Goal: Complete application form: Complete application form

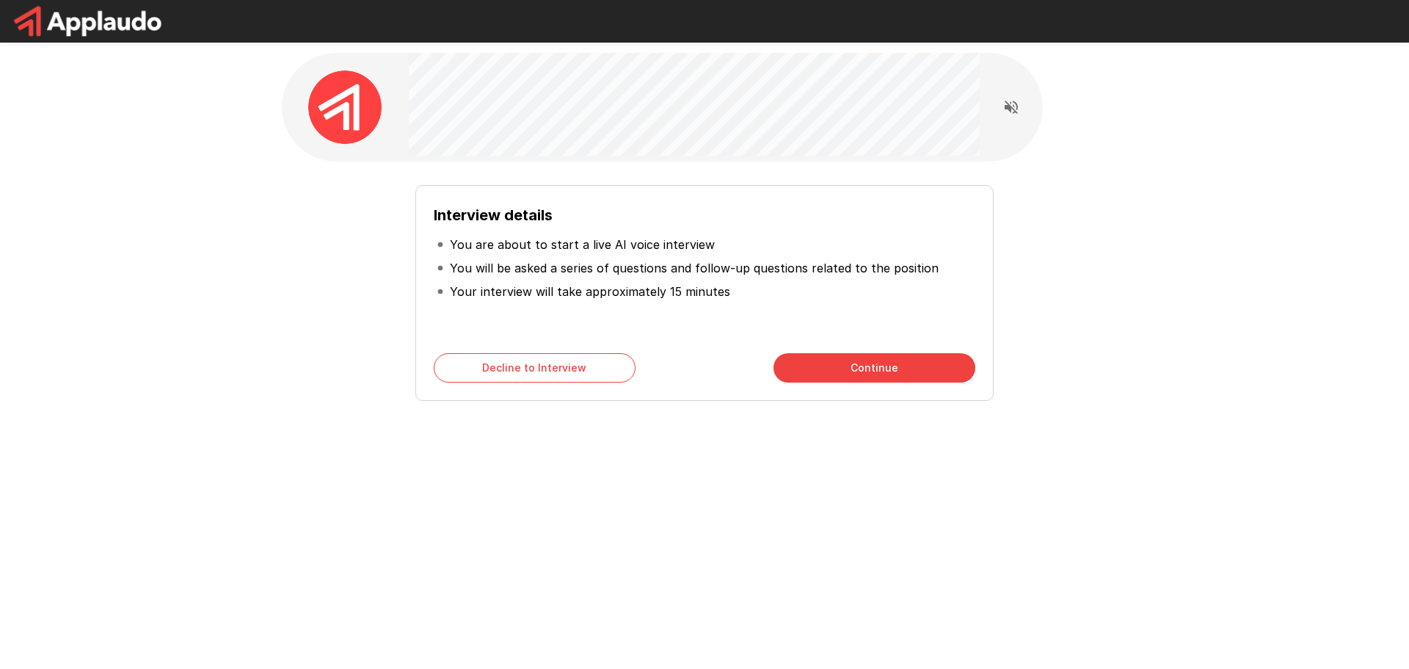
click at [875, 371] on button "Continue" at bounding box center [874, 367] width 202 height 29
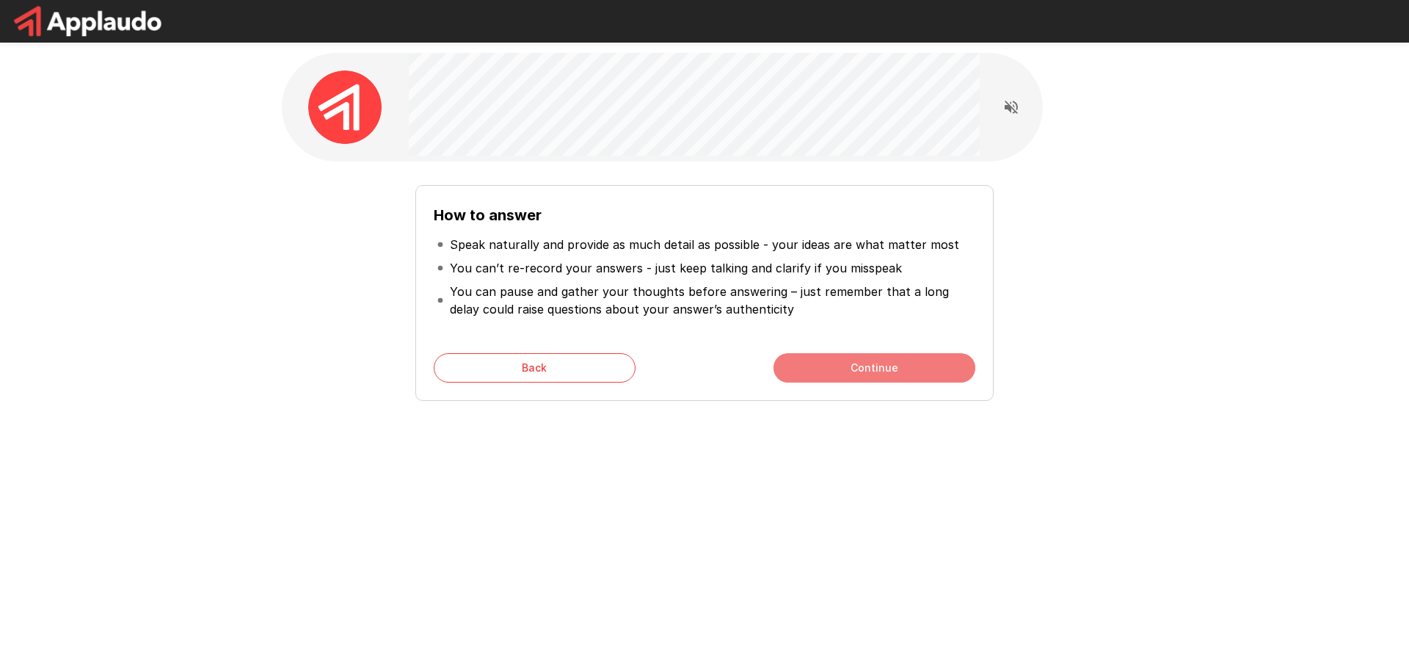
click at [892, 370] on button "Continue" at bounding box center [874, 367] width 202 height 29
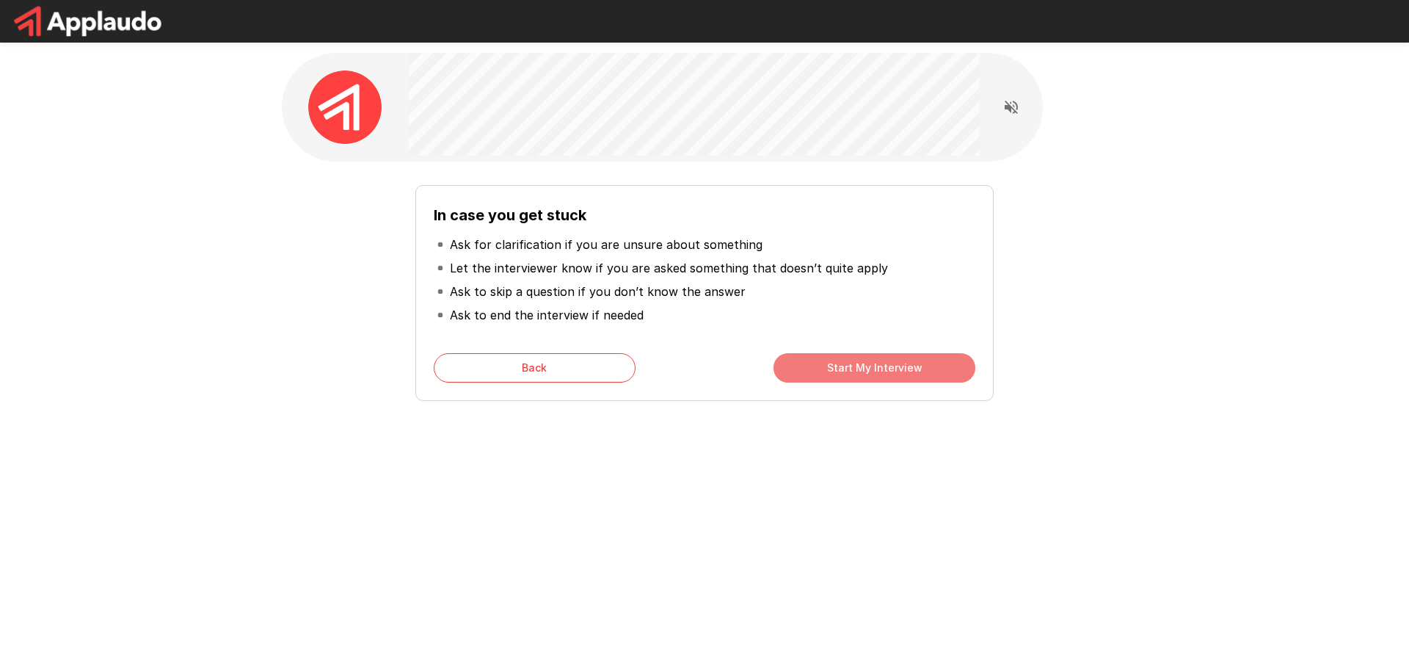
click at [830, 376] on button "Start My Interview" at bounding box center [874, 367] width 202 height 29
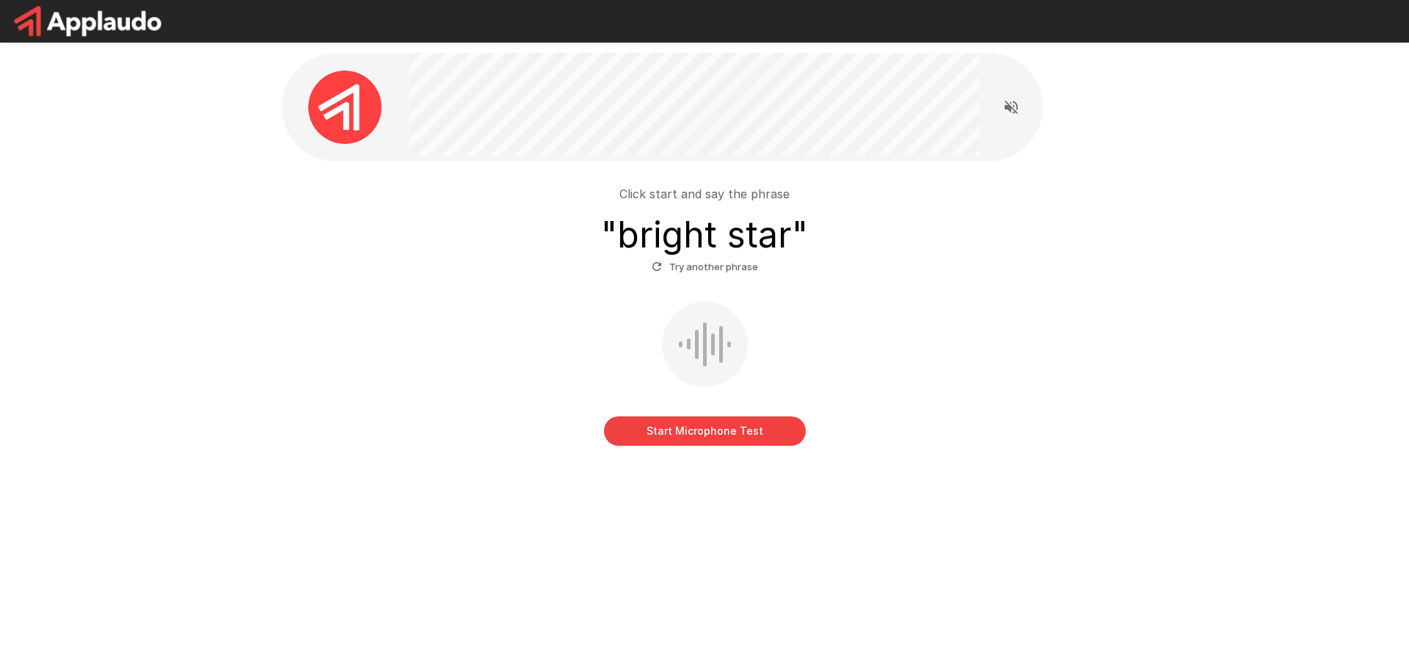
click at [682, 436] on button "Start Microphone Test" at bounding box center [705, 430] width 202 height 29
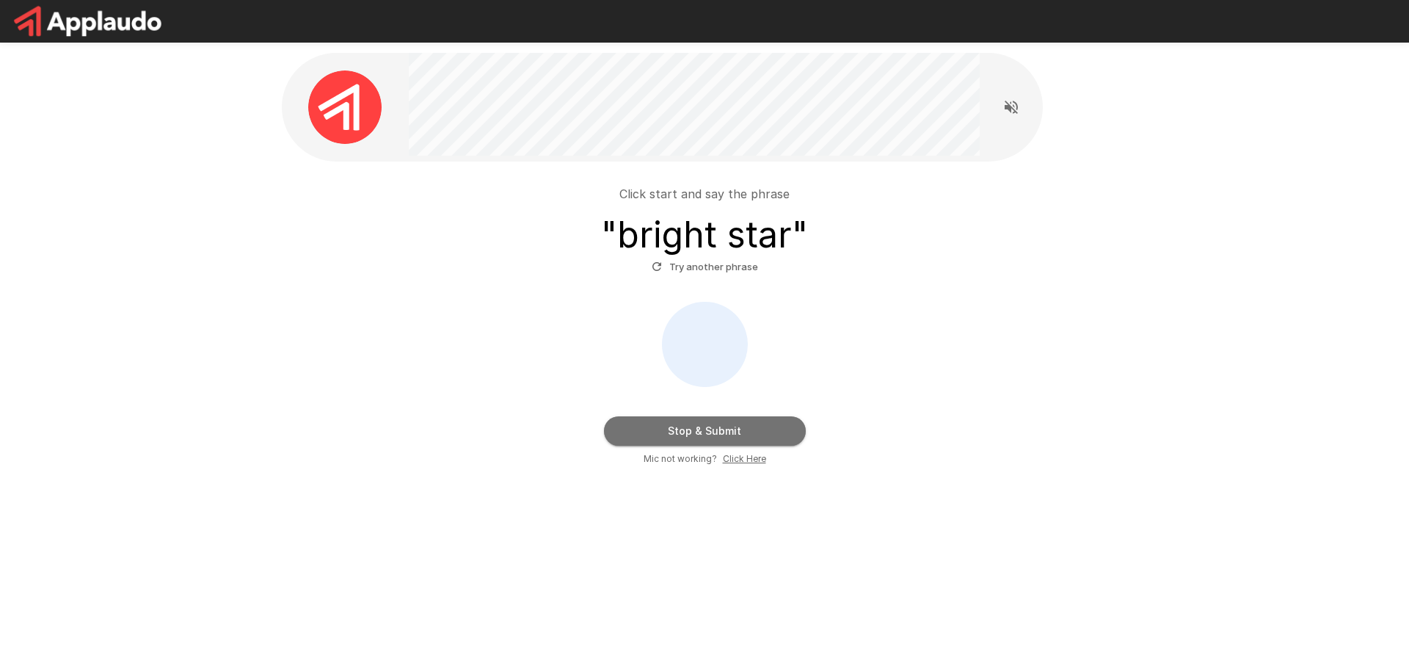
click at [677, 440] on button "Stop & Submit" at bounding box center [705, 430] width 202 height 29
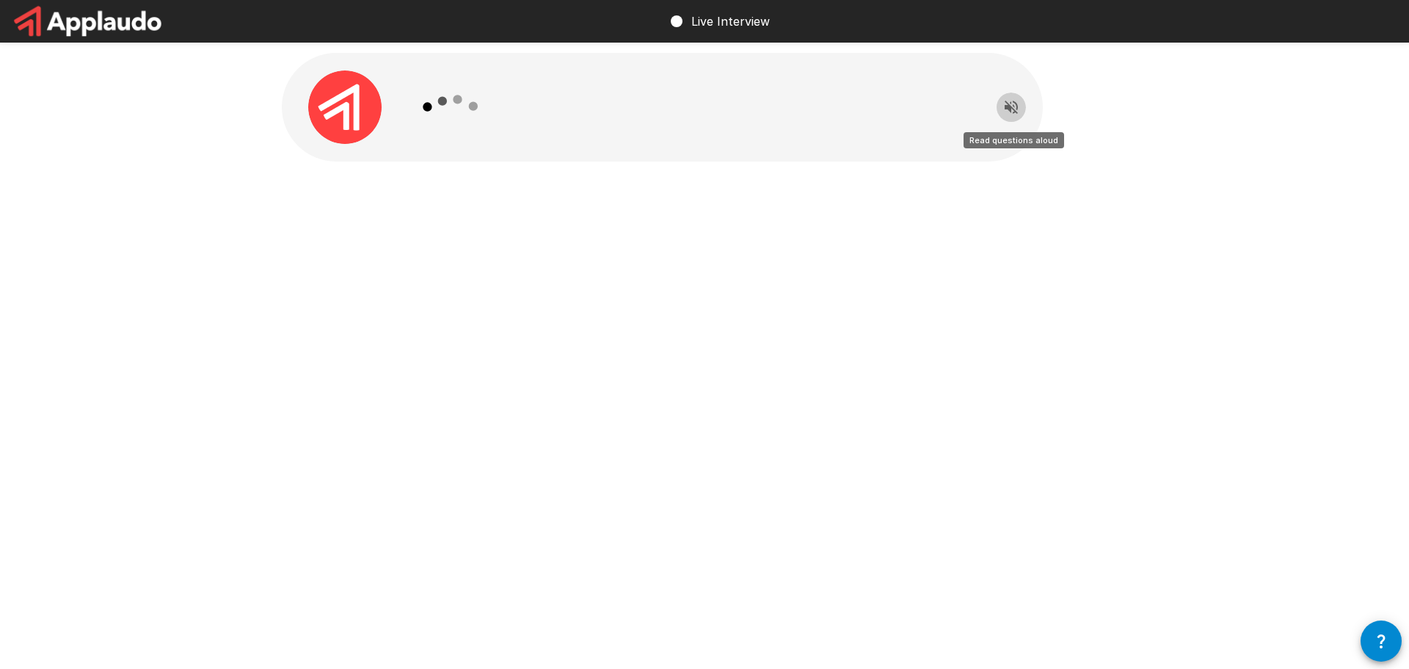
click at [1005, 107] on icon "Read questions aloud" at bounding box center [1011, 107] width 13 height 13
click at [1007, 110] on icon "Stop reading questions aloud" at bounding box center [1011, 107] width 18 height 18
click at [1003, 107] on icon "Read questions aloud" at bounding box center [1011, 107] width 18 height 18
click at [1388, 641] on icon "button" at bounding box center [1381, 641] width 18 height 18
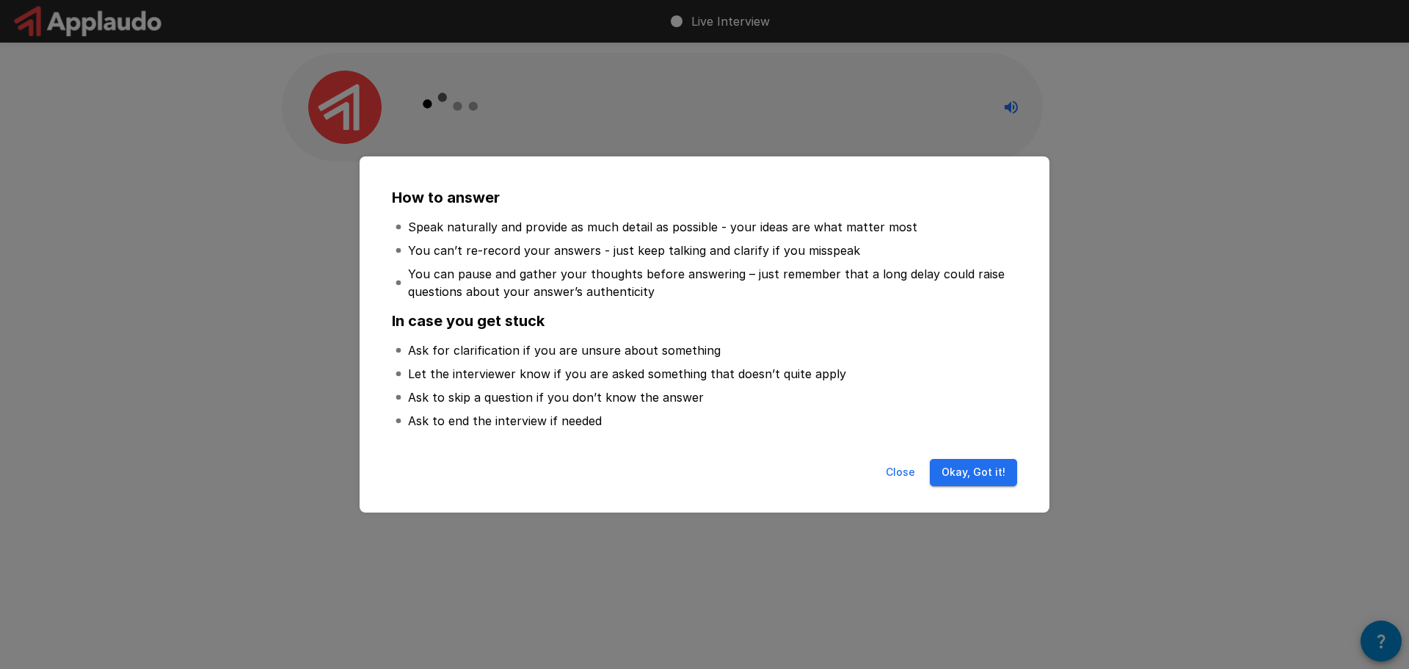
click at [976, 473] on button "Okay, Got it!" at bounding box center [973, 472] width 87 height 27
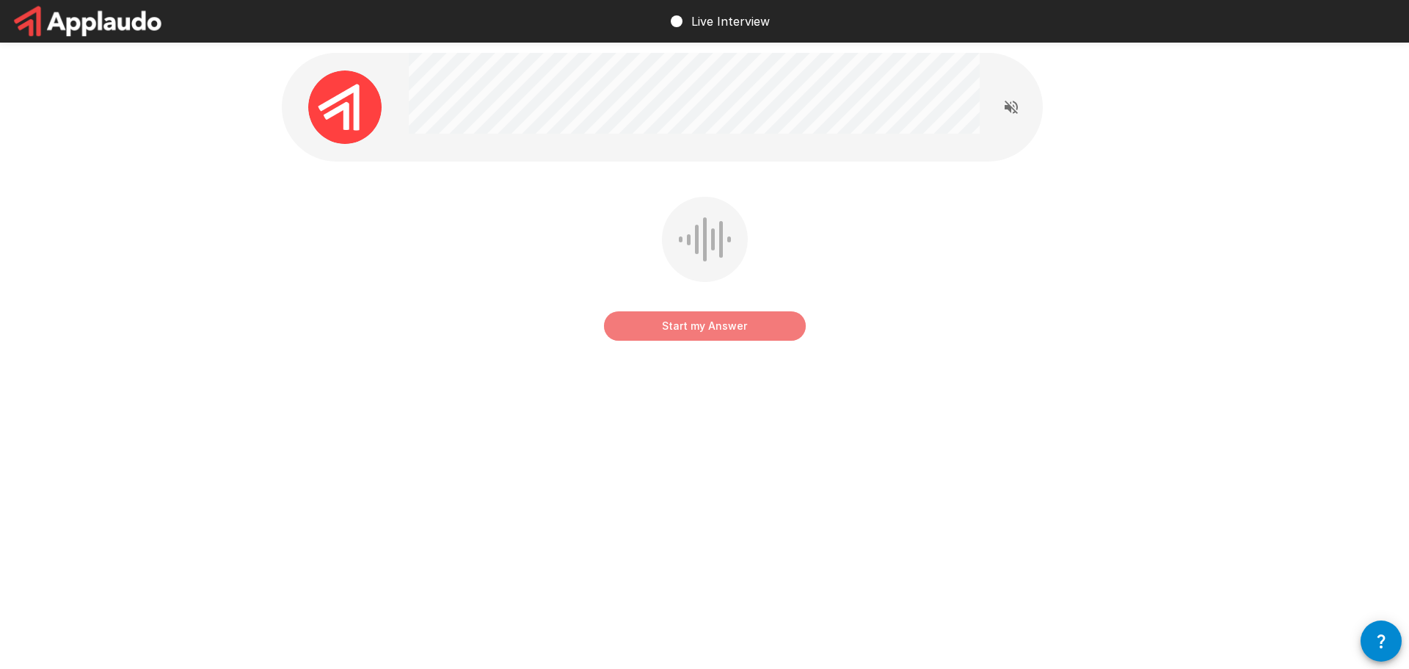
click at [671, 329] on button "Start my Answer" at bounding box center [705, 325] width 202 height 29
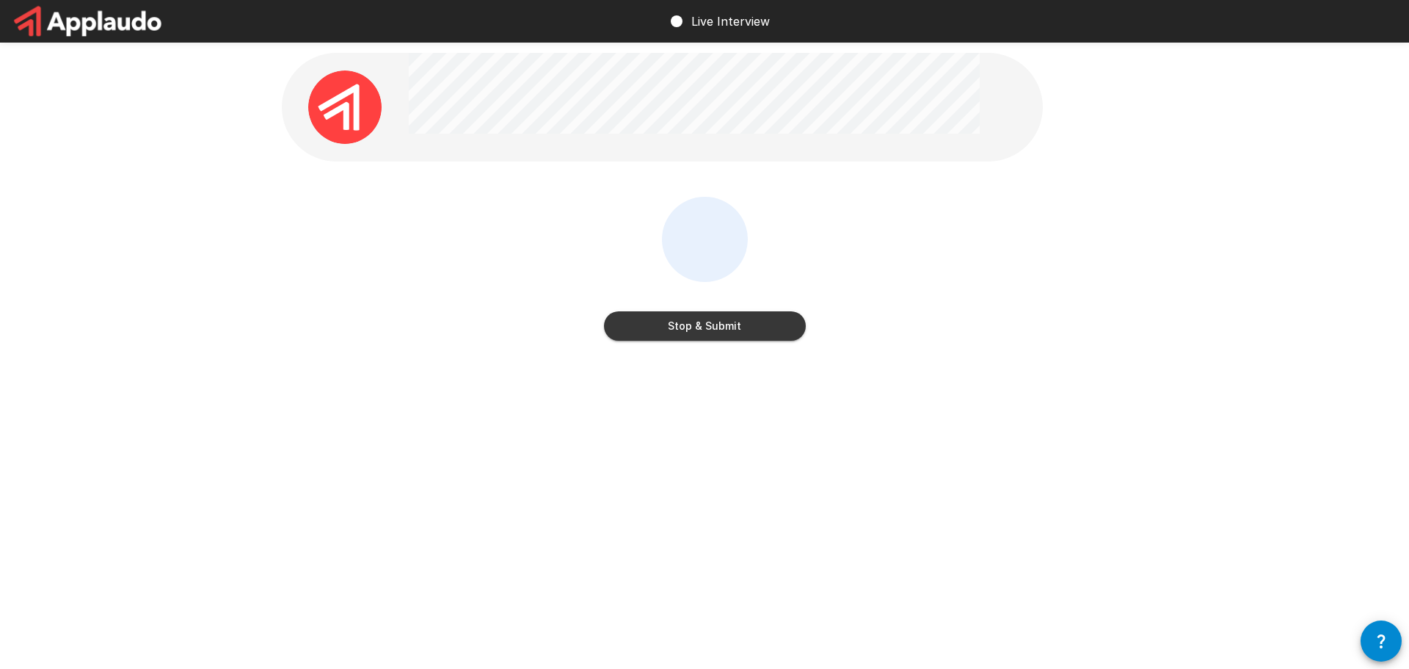
click at [680, 321] on button "Stop & Submit" at bounding box center [705, 325] width 202 height 29
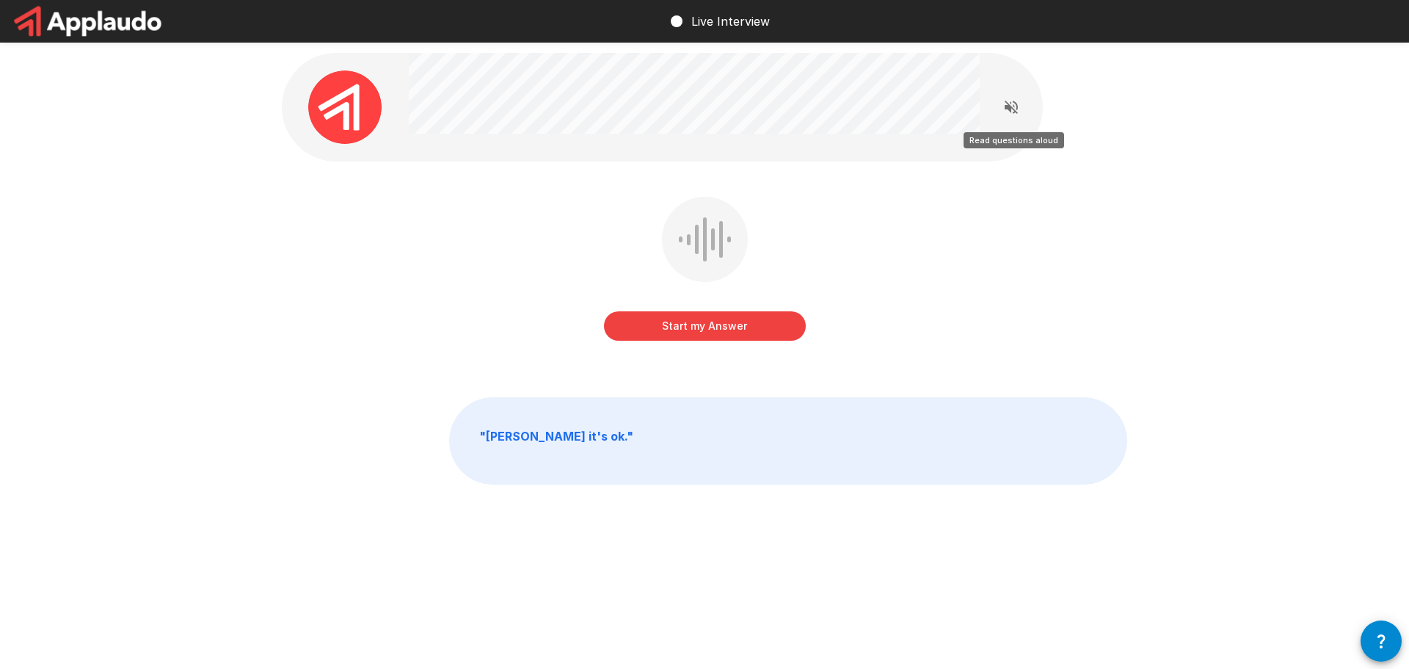
click at [1003, 108] on icon "Read questions aloud" at bounding box center [1011, 107] width 18 height 18
click at [741, 331] on button "Start my Answer" at bounding box center [705, 325] width 202 height 29
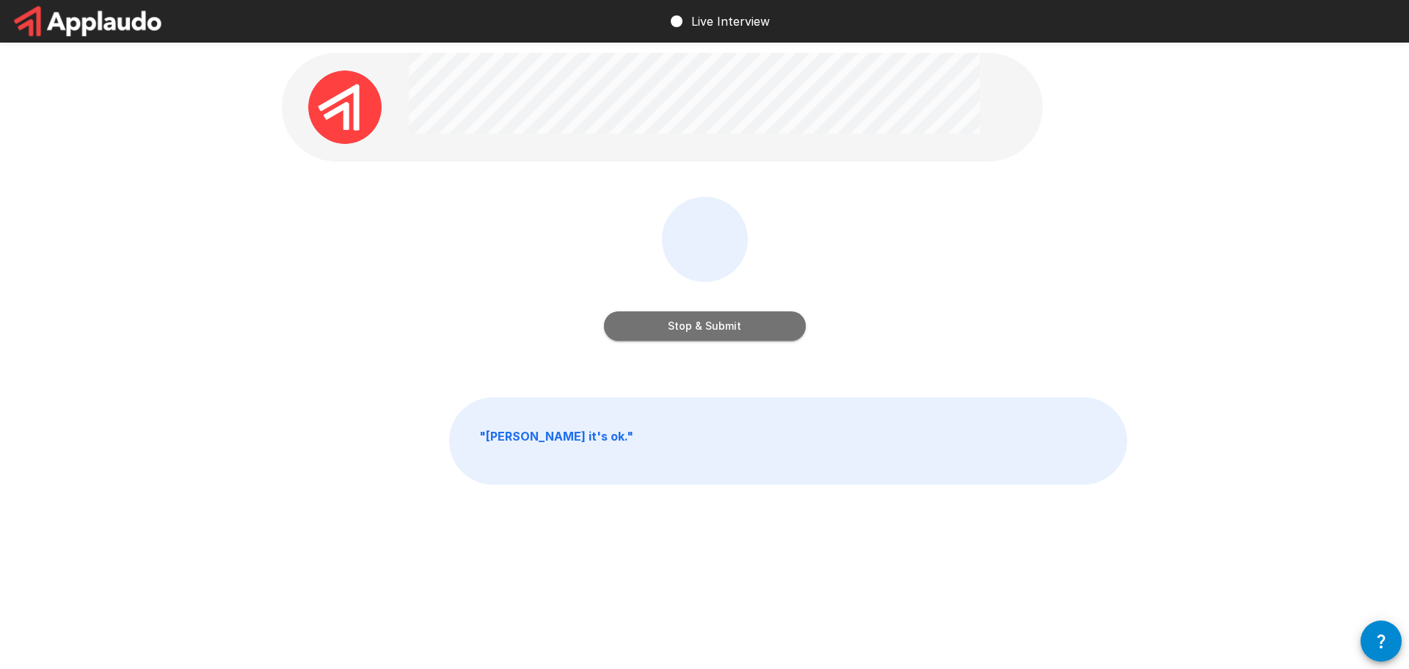
click at [741, 331] on button "Stop & Submit" at bounding box center [705, 325] width 202 height 29
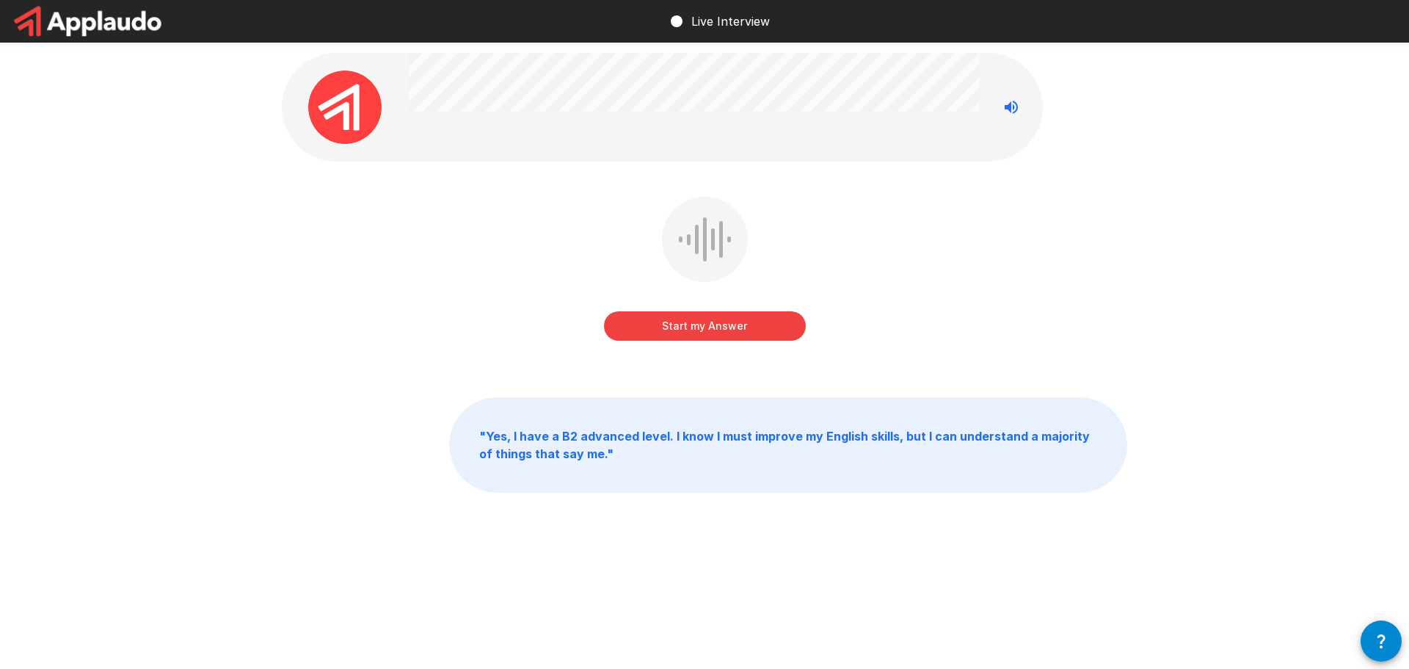
click at [674, 323] on button "Start my Answer" at bounding box center [705, 325] width 202 height 29
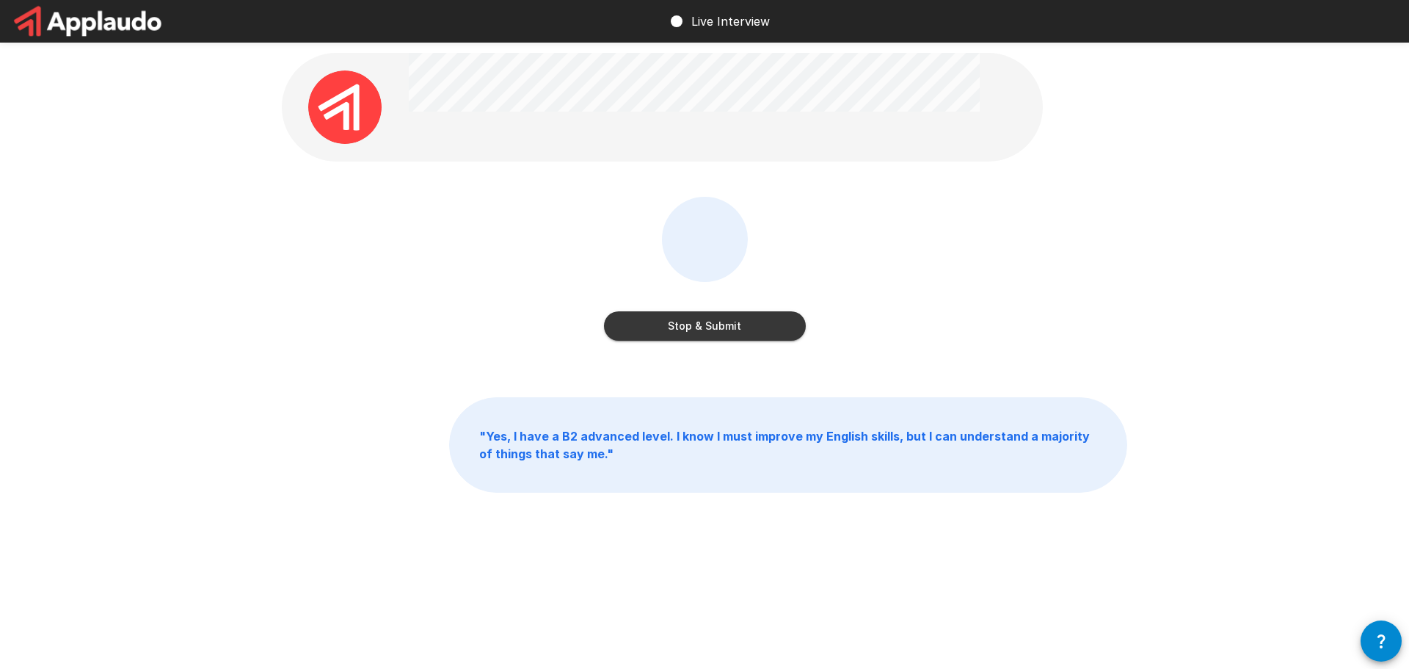
click at [697, 331] on button "Stop & Submit" at bounding box center [705, 325] width 202 height 29
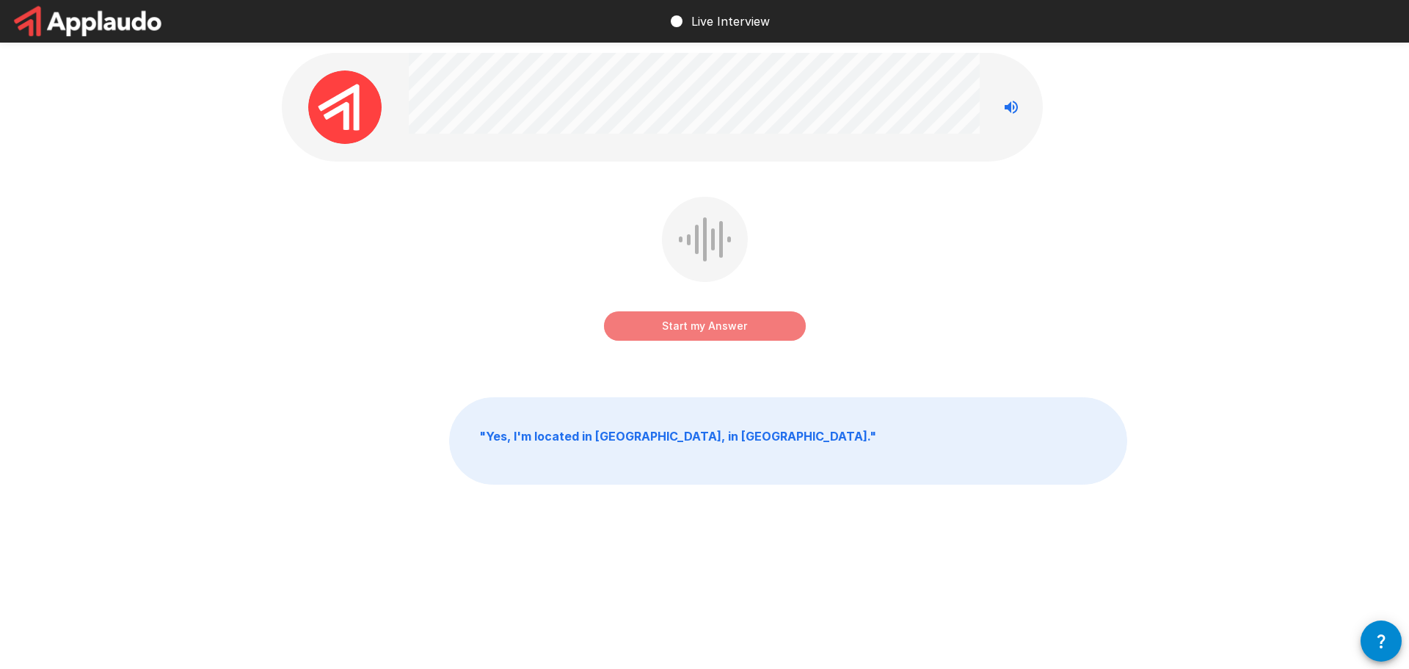
click at [666, 329] on button "Start my Answer" at bounding box center [705, 325] width 202 height 29
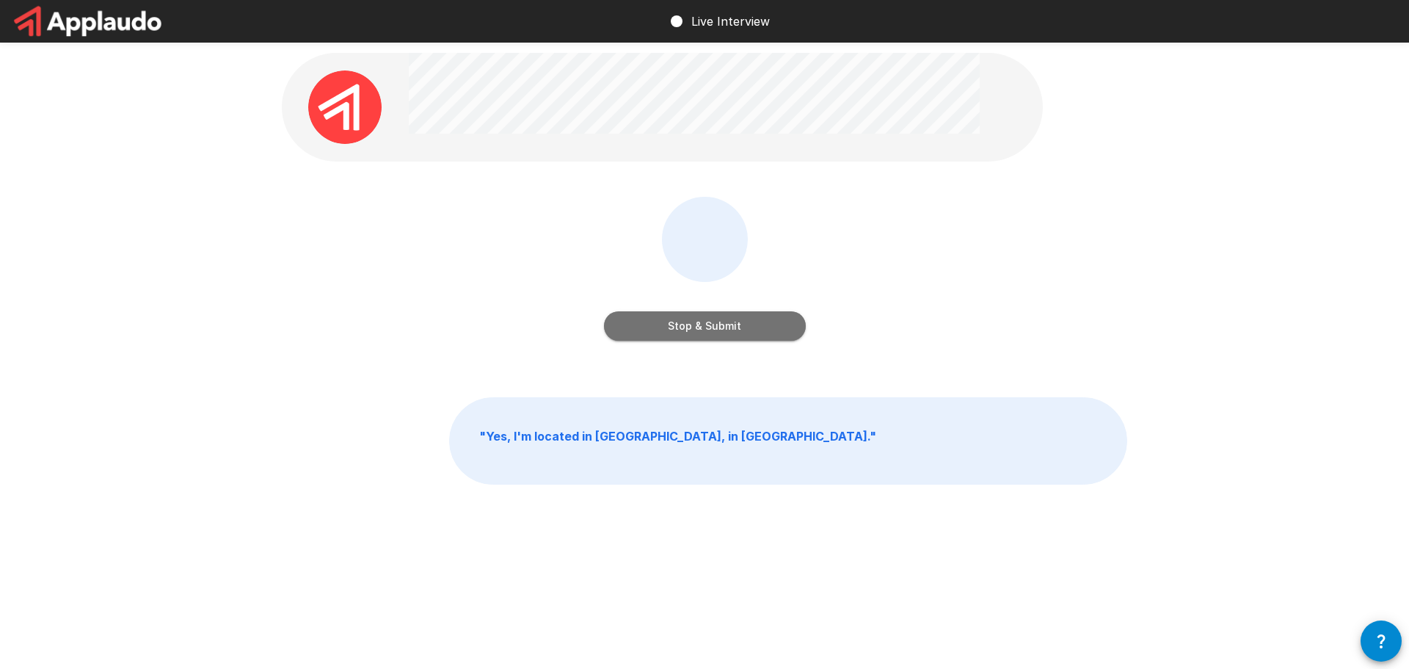
click at [674, 333] on button "Stop & Submit" at bounding box center [705, 325] width 202 height 29
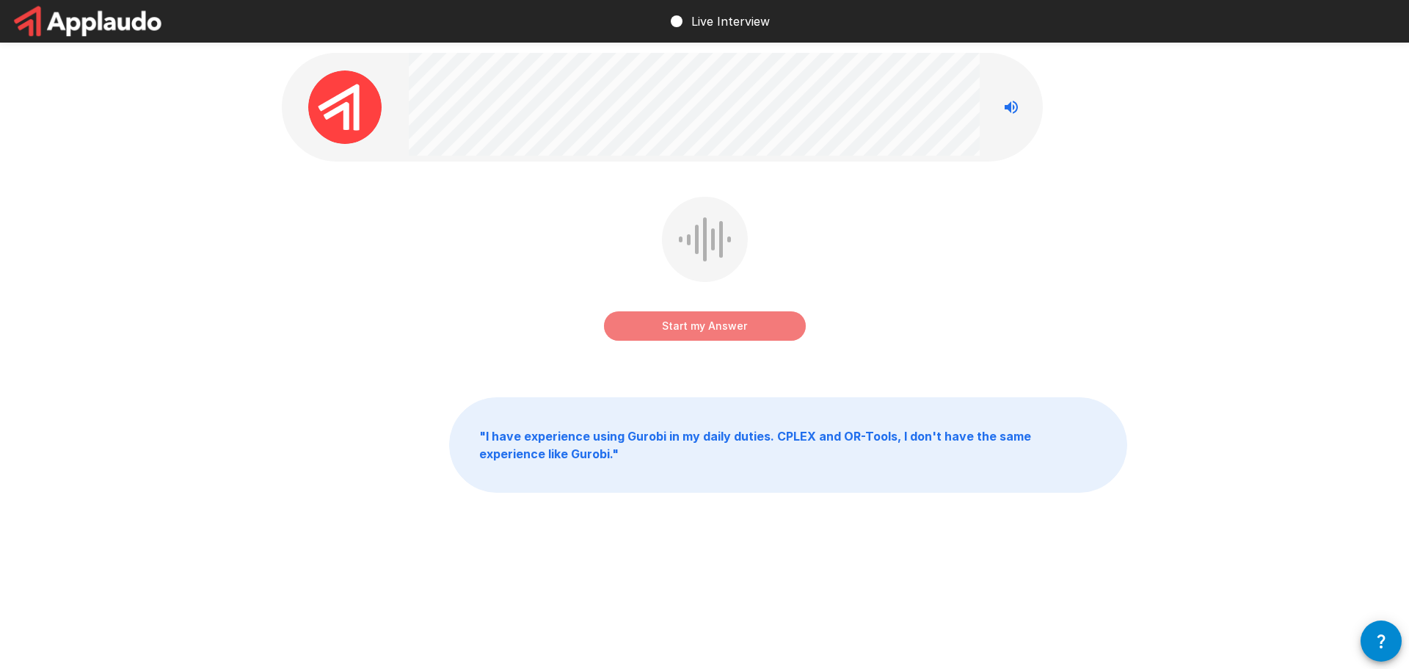
click at [692, 317] on button "Start my Answer" at bounding box center [705, 325] width 202 height 29
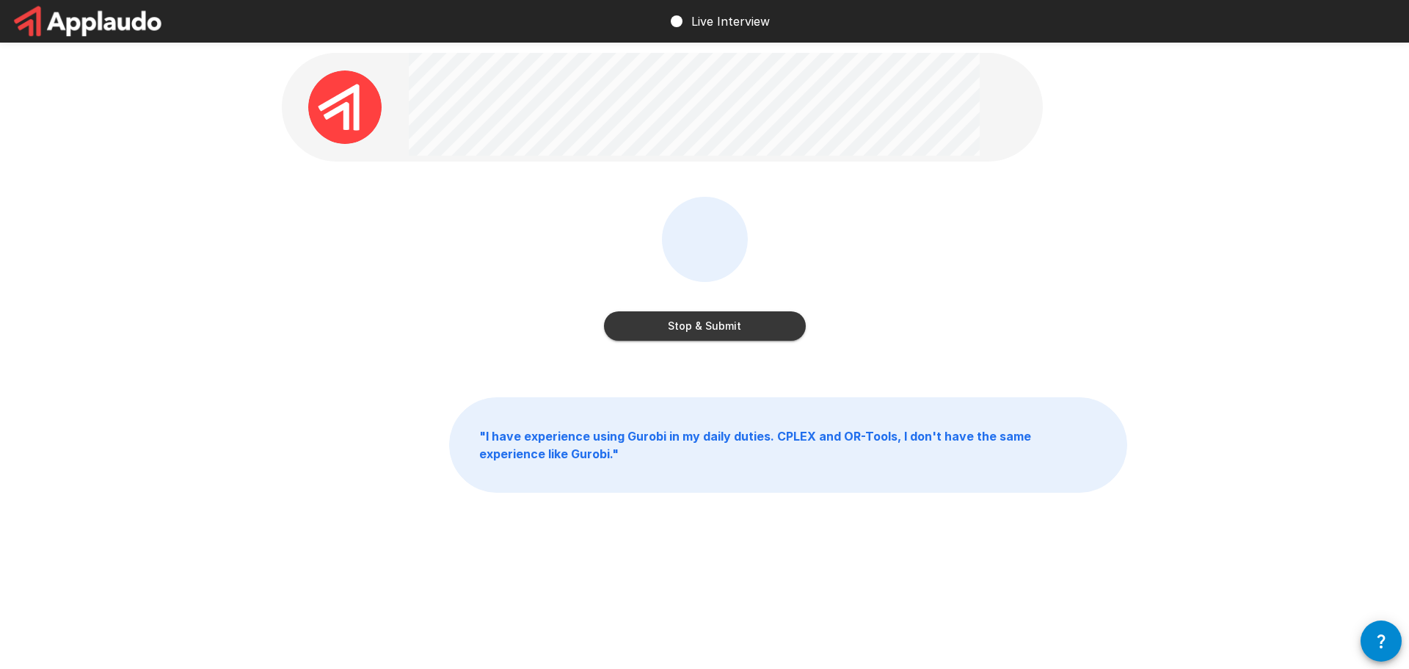
click at [699, 329] on button "Stop & Submit" at bounding box center [705, 325] width 202 height 29
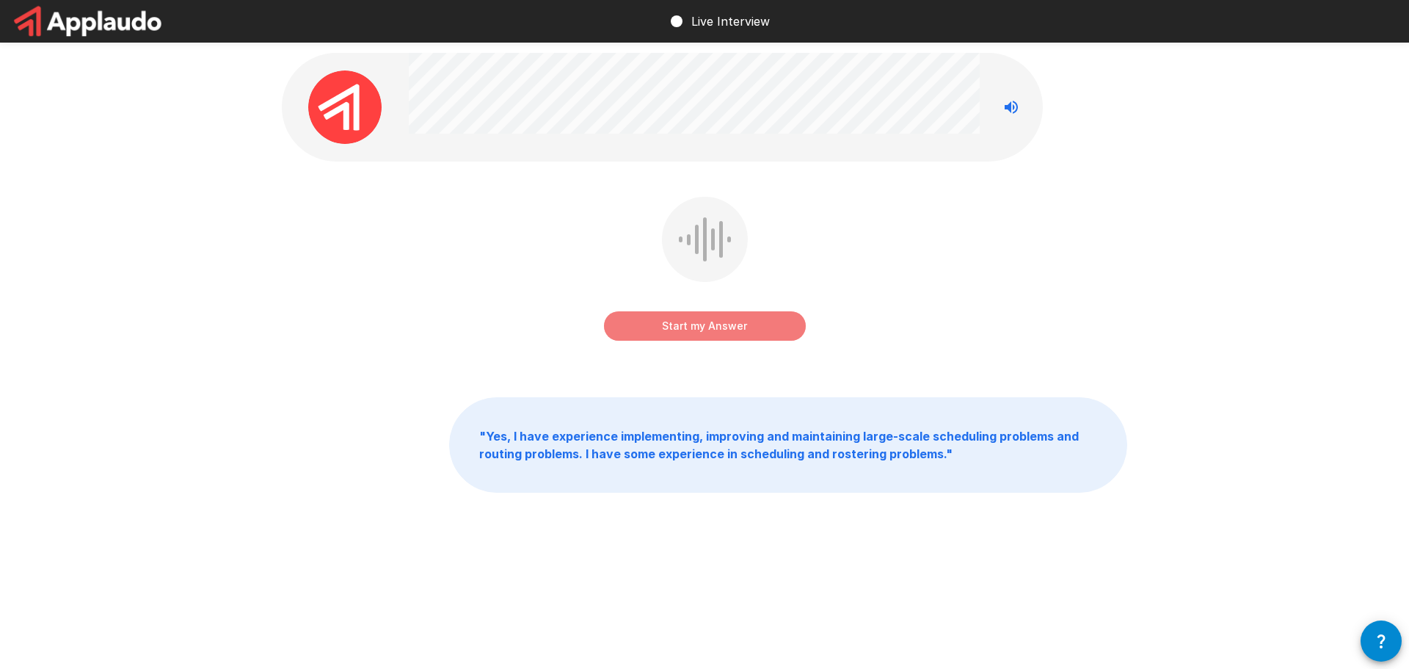
click at [646, 324] on button "Start my Answer" at bounding box center [705, 325] width 202 height 29
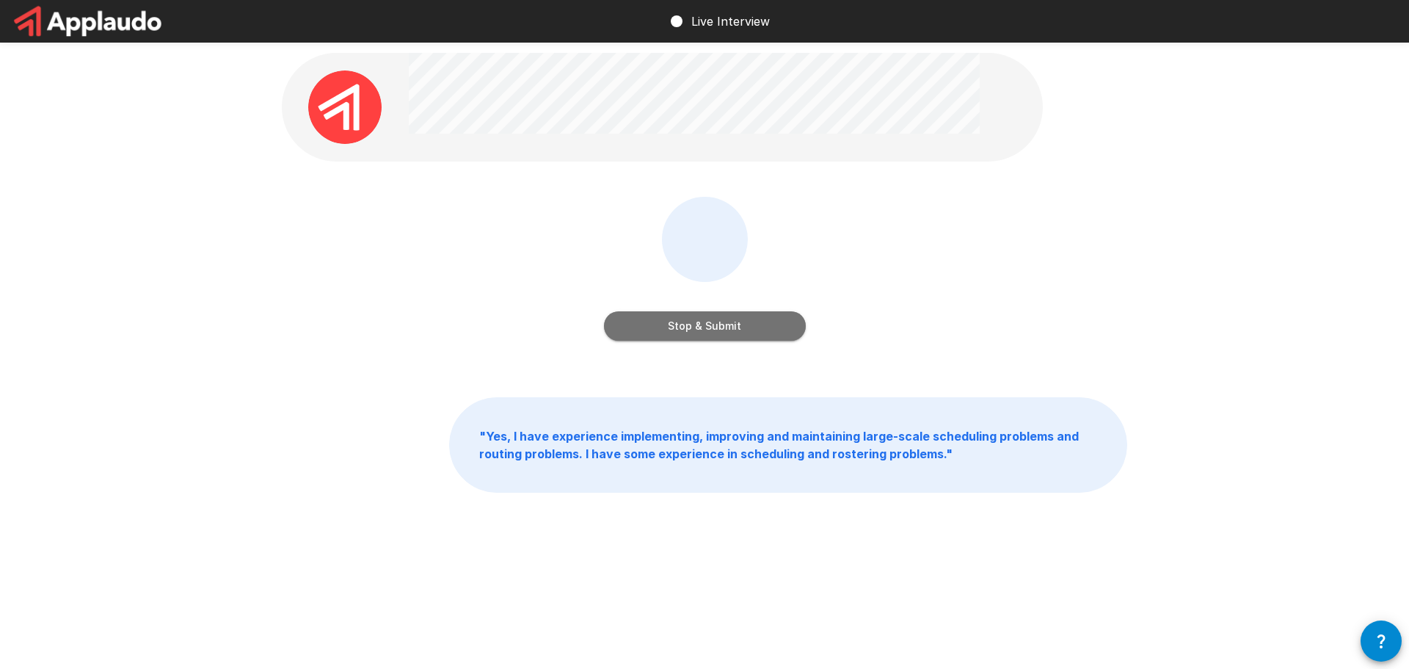
click at [706, 318] on button "Stop & Submit" at bounding box center [705, 325] width 202 height 29
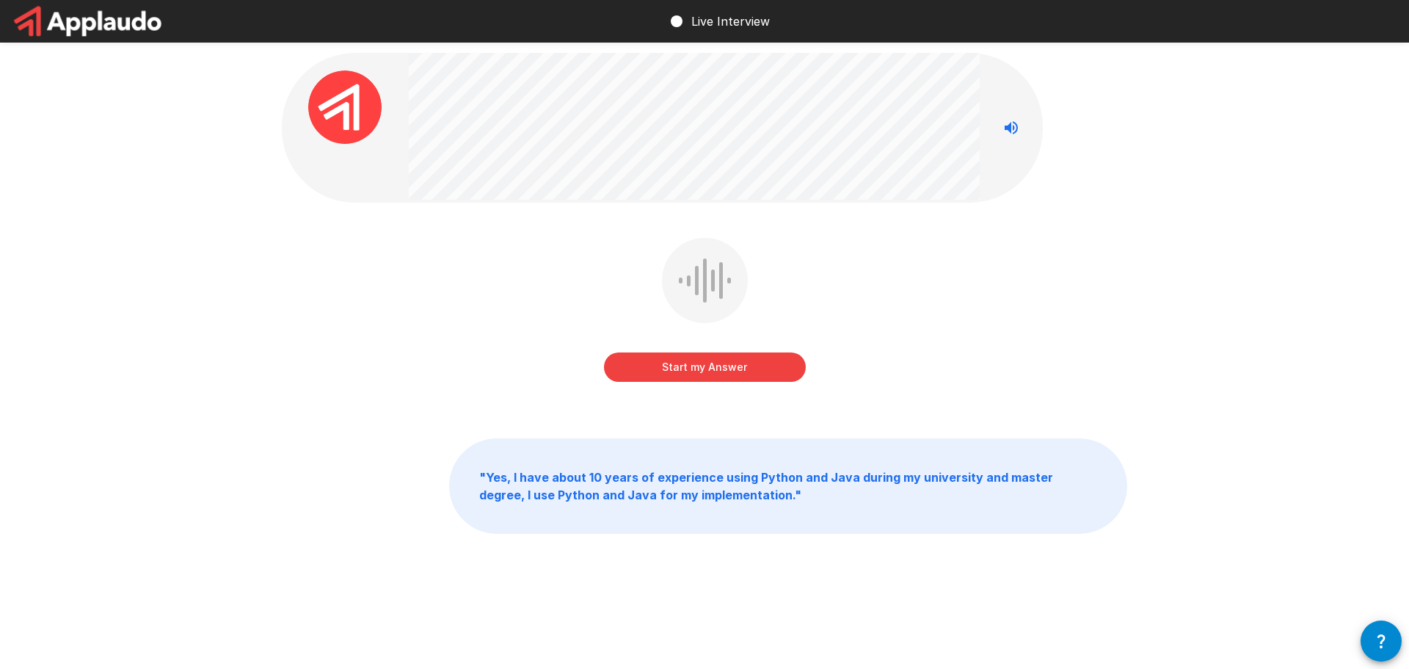
click at [681, 365] on button "Start my Answer" at bounding box center [705, 366] width 202 height 29
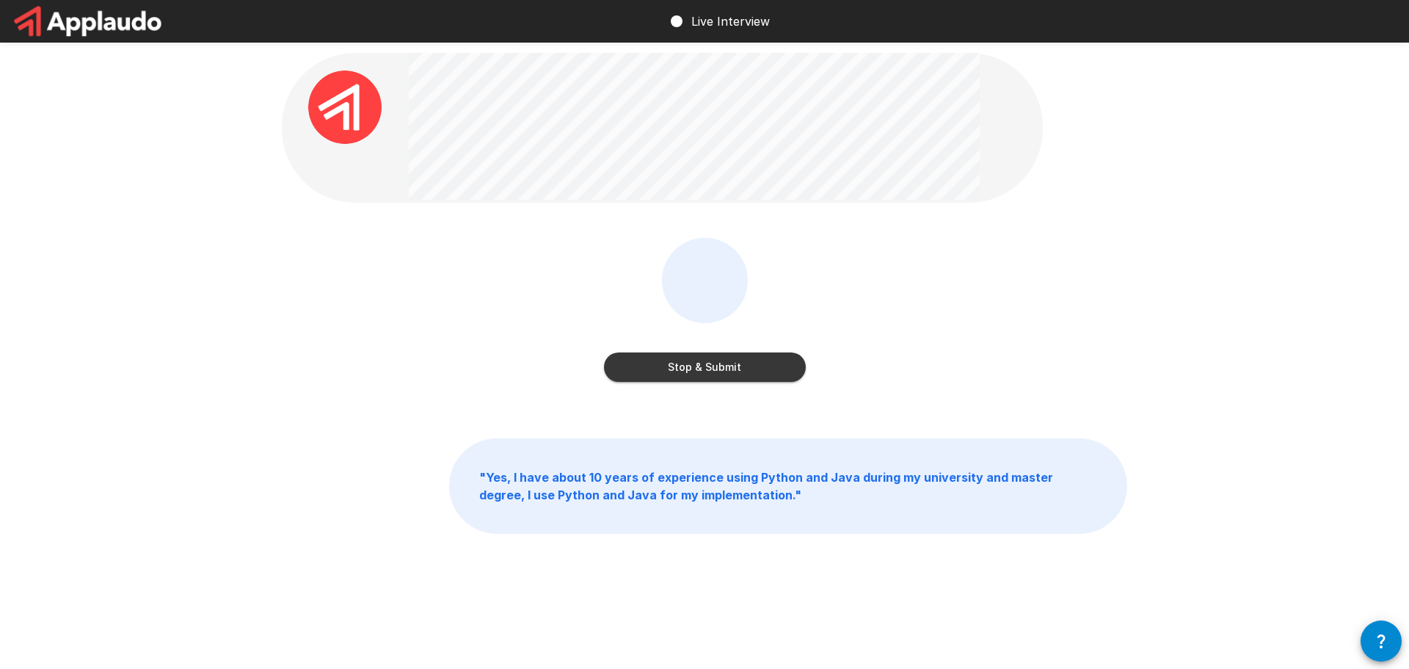
click at [694, 365] on button "Stop & Submit" at bounding box center [705, 366] width 202 height 29
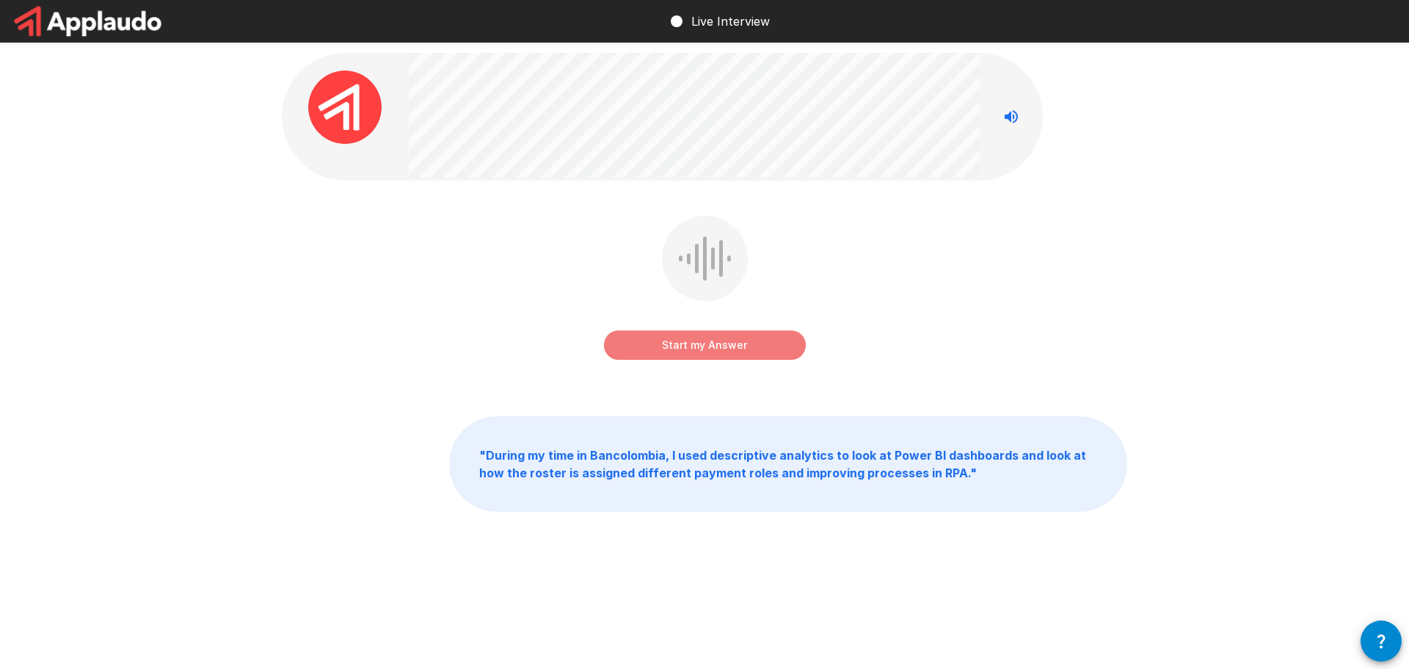
click at [655, 340] on button "Start my Answer" at bounding box center [705, 344] width 202 height 29
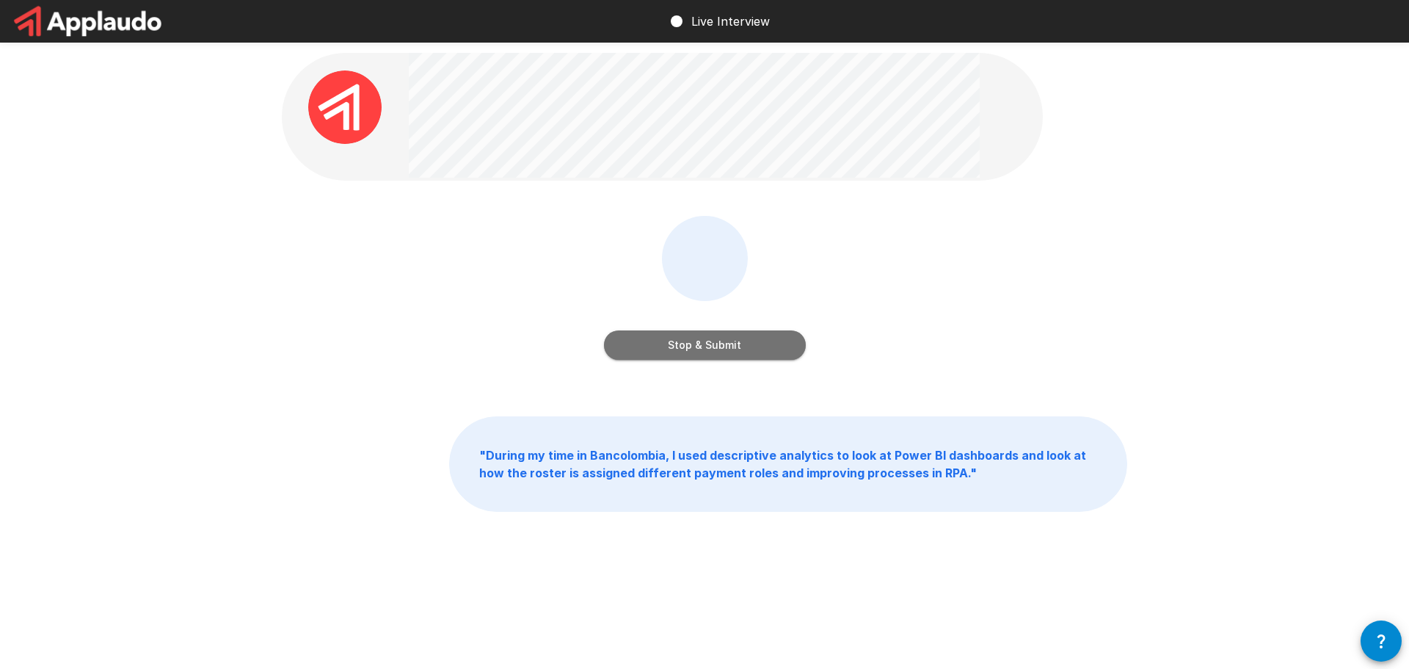
click at [697, 351] on button "Stop & Submit" at bounding box center [705, 344] width 202 height 29
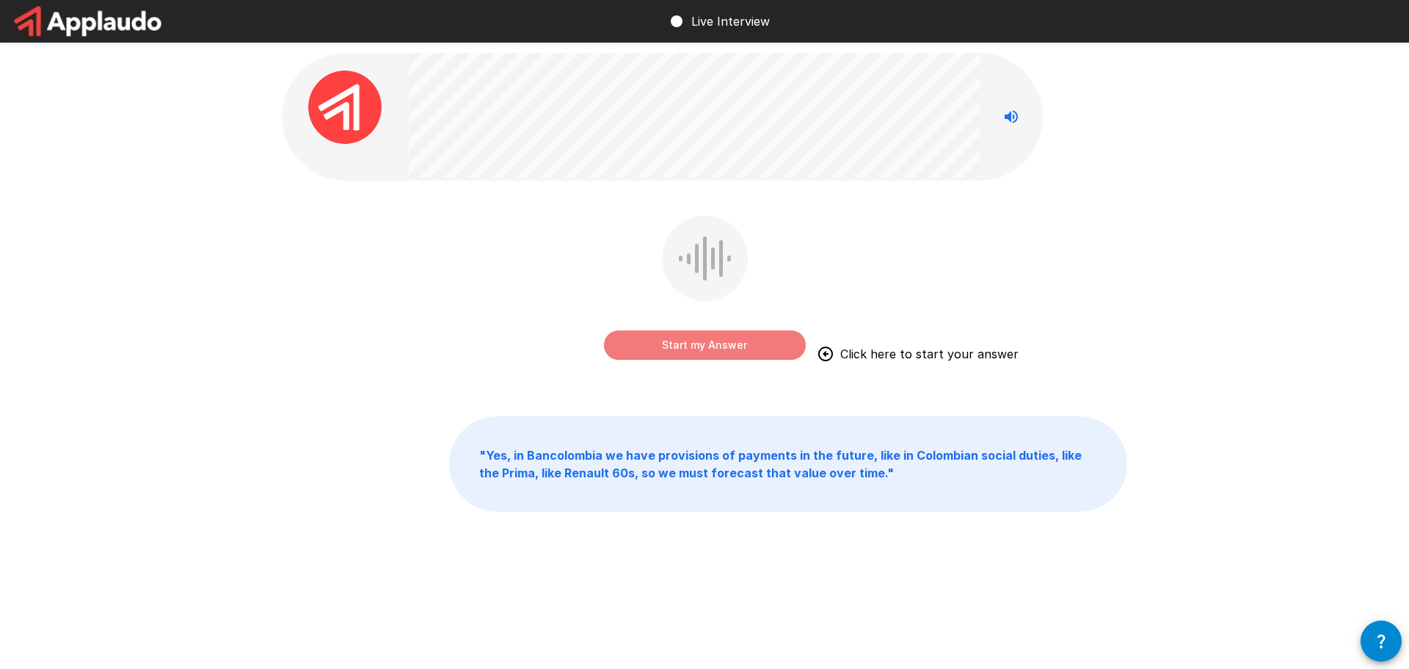
click at [663, 349] on button "Start my Answer" at bounding box center [705, 344] width 202 height 29
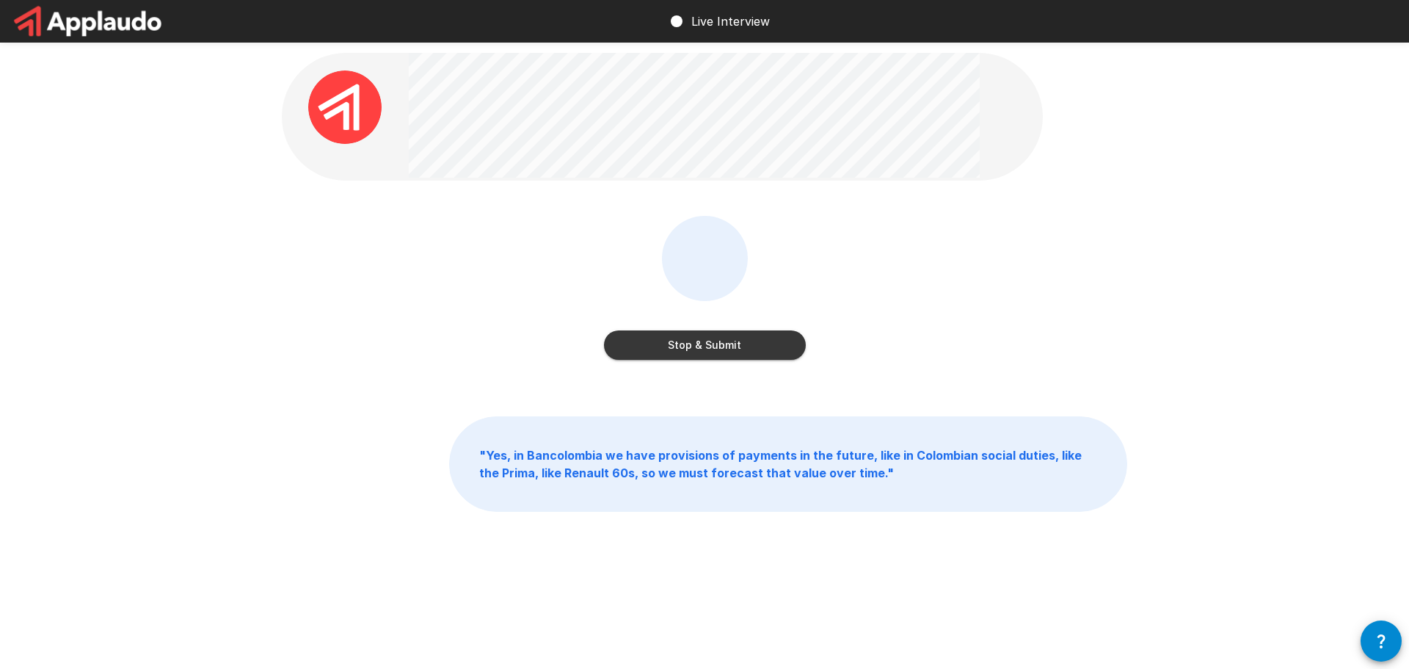
click at [693, 349] on button "Stop & Submit" at bounding box center [705, 344] width 202 height 29
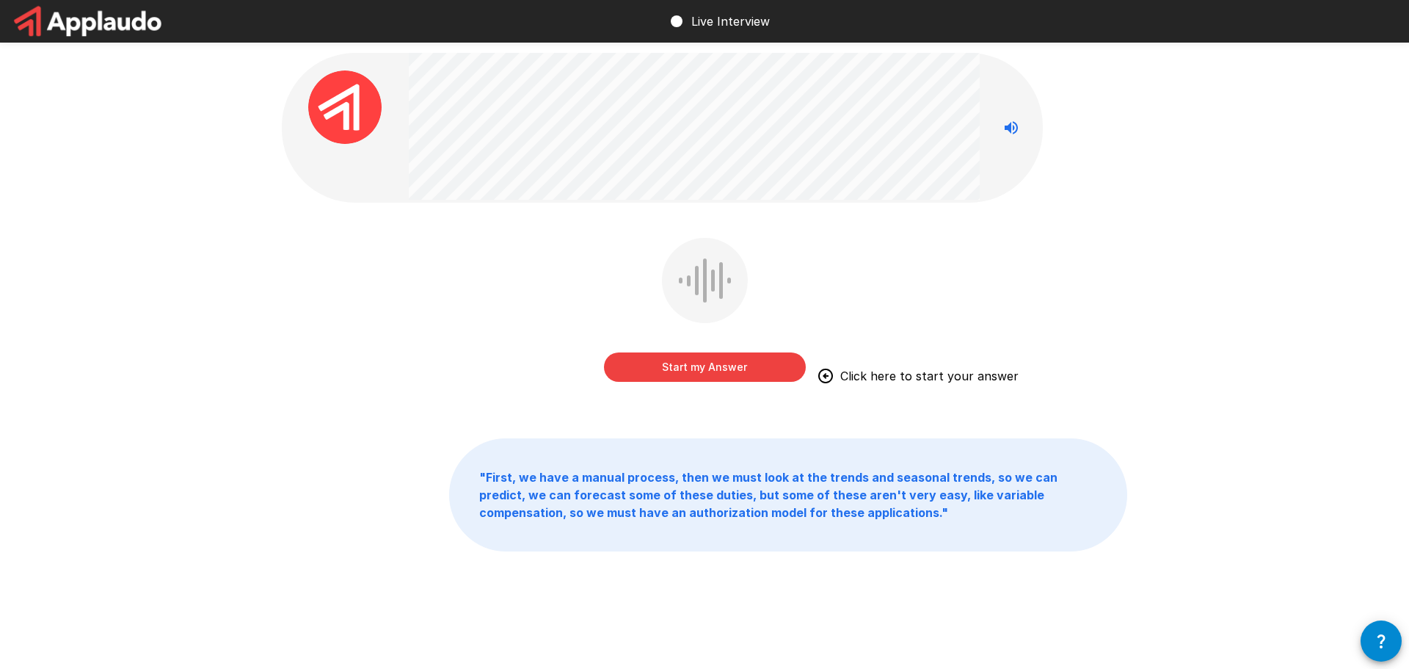
click at [691, 366] on button "Start my Answer" at bounding box center [705, 366] width 202 height 29
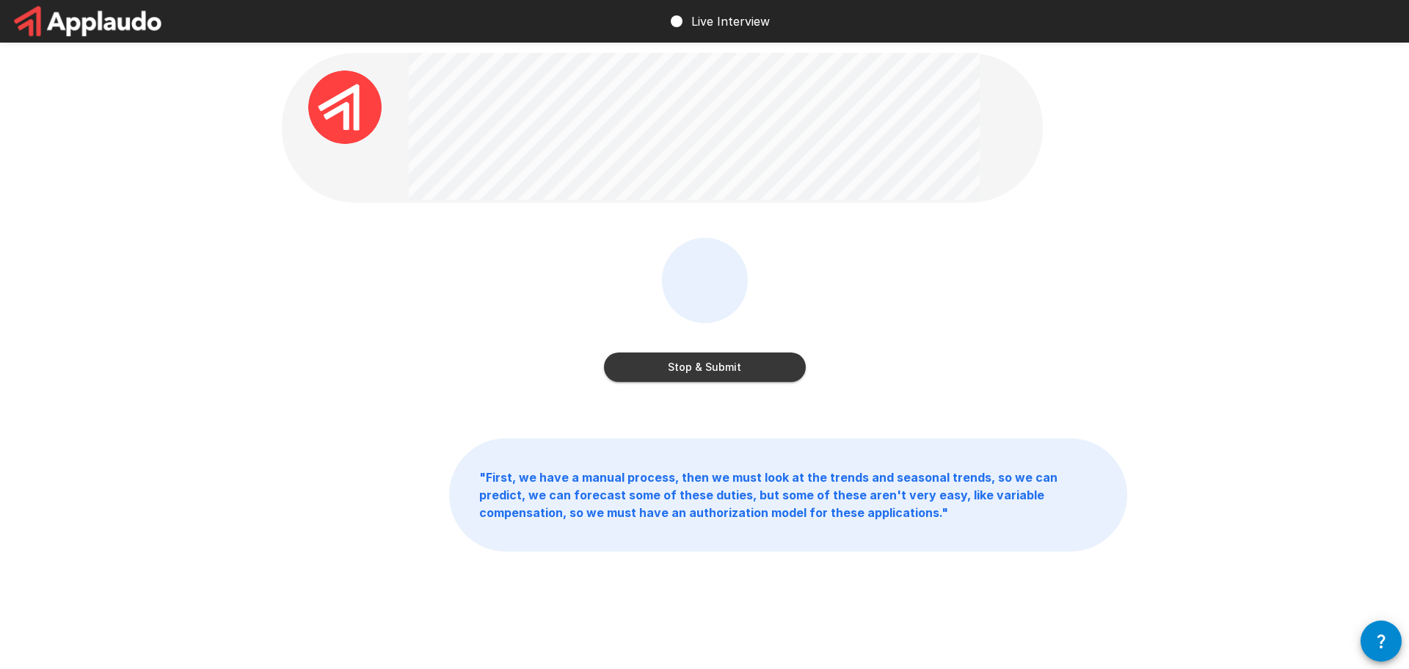
click at [686, 368] on button "Stop & Submit" at bounding box center [705, 366] width 202 height 29
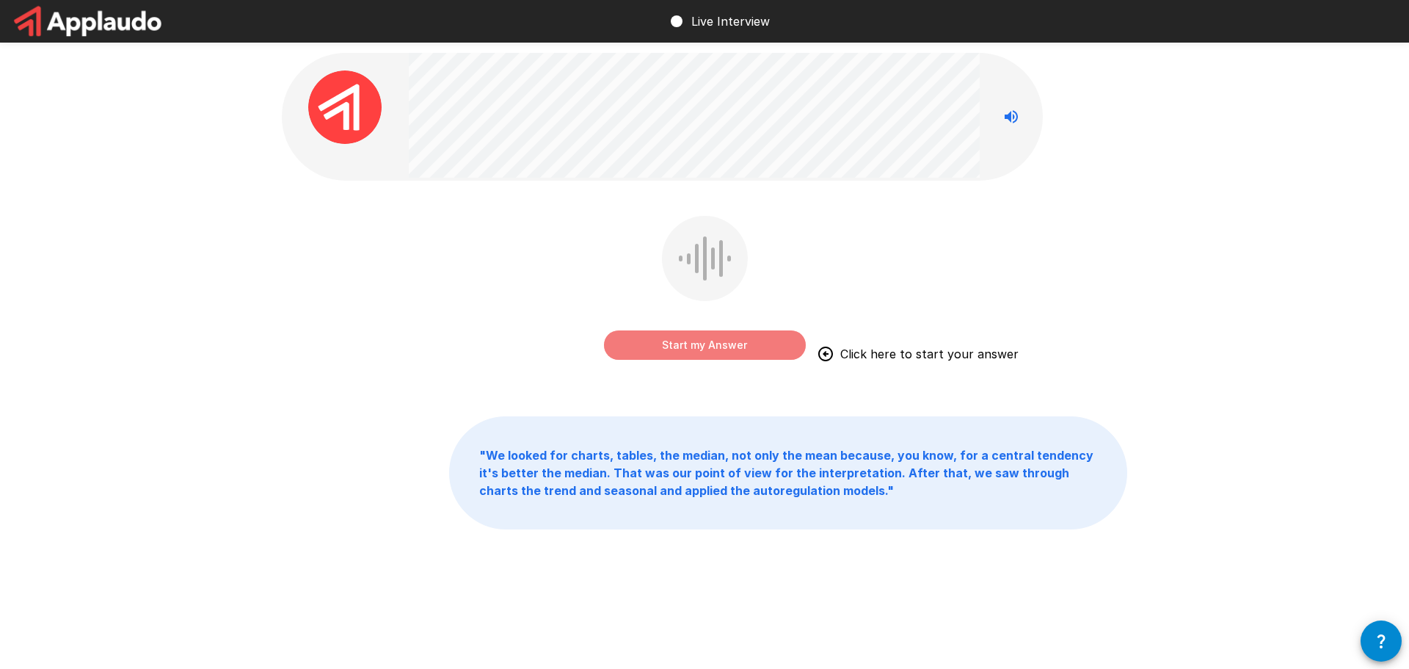
click at [668, 338] on button "Start my Answer" at bounding box center [705, 344] width 202 height 29
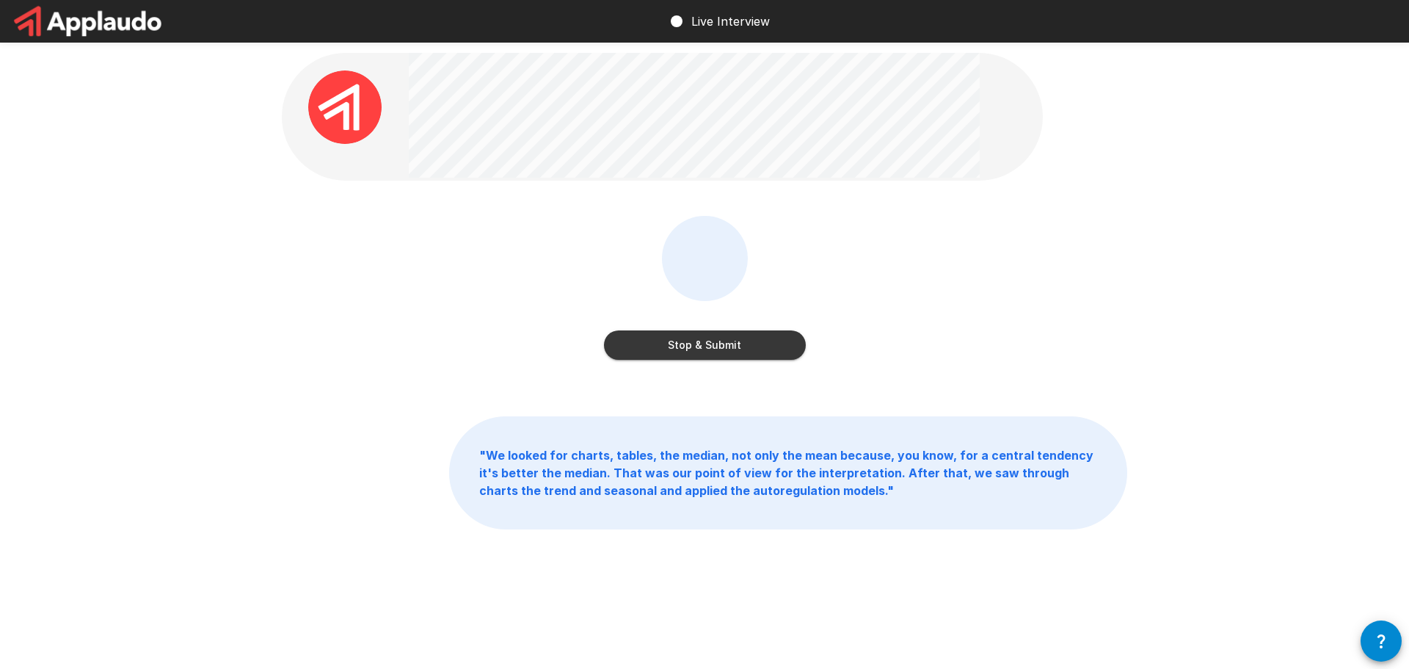
click at [612, 335] on button "Stop & Submit" at bounding box center [705, 344] width 202 height 29
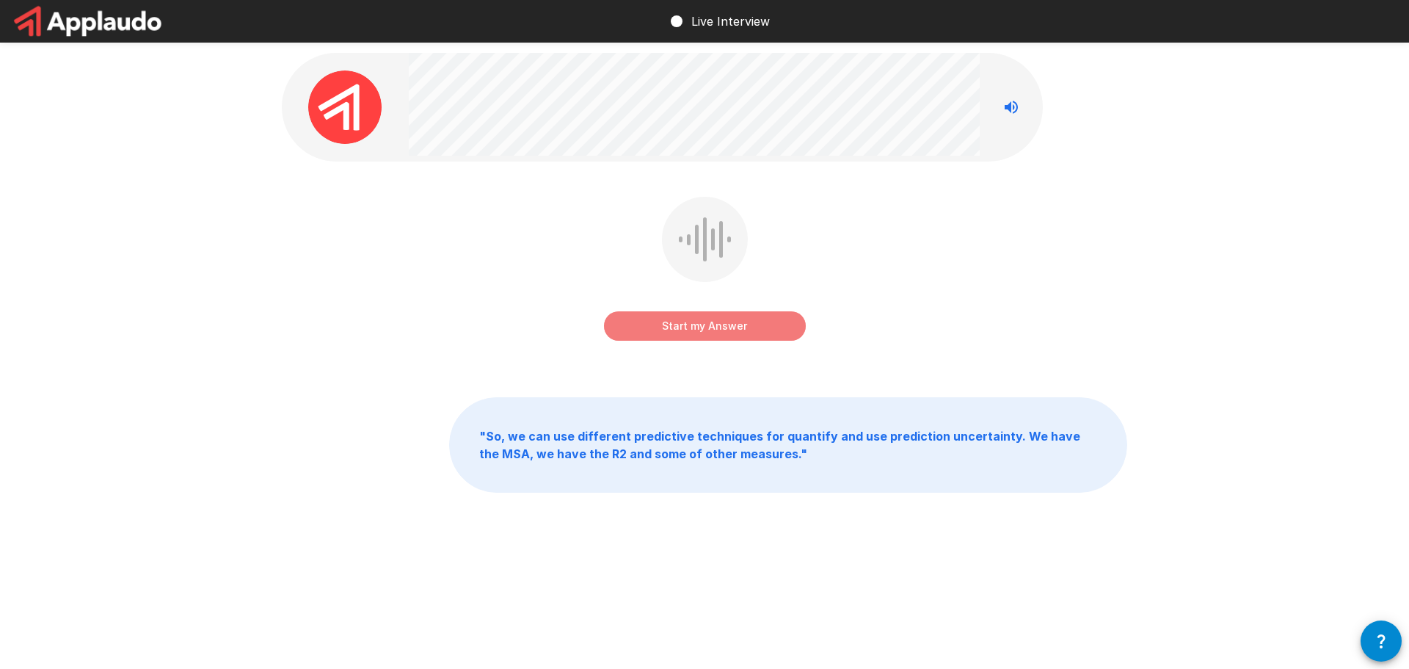
click at [694, 325] on button "Start my Answer" at bounding box center [705, 325] width 202 height 29
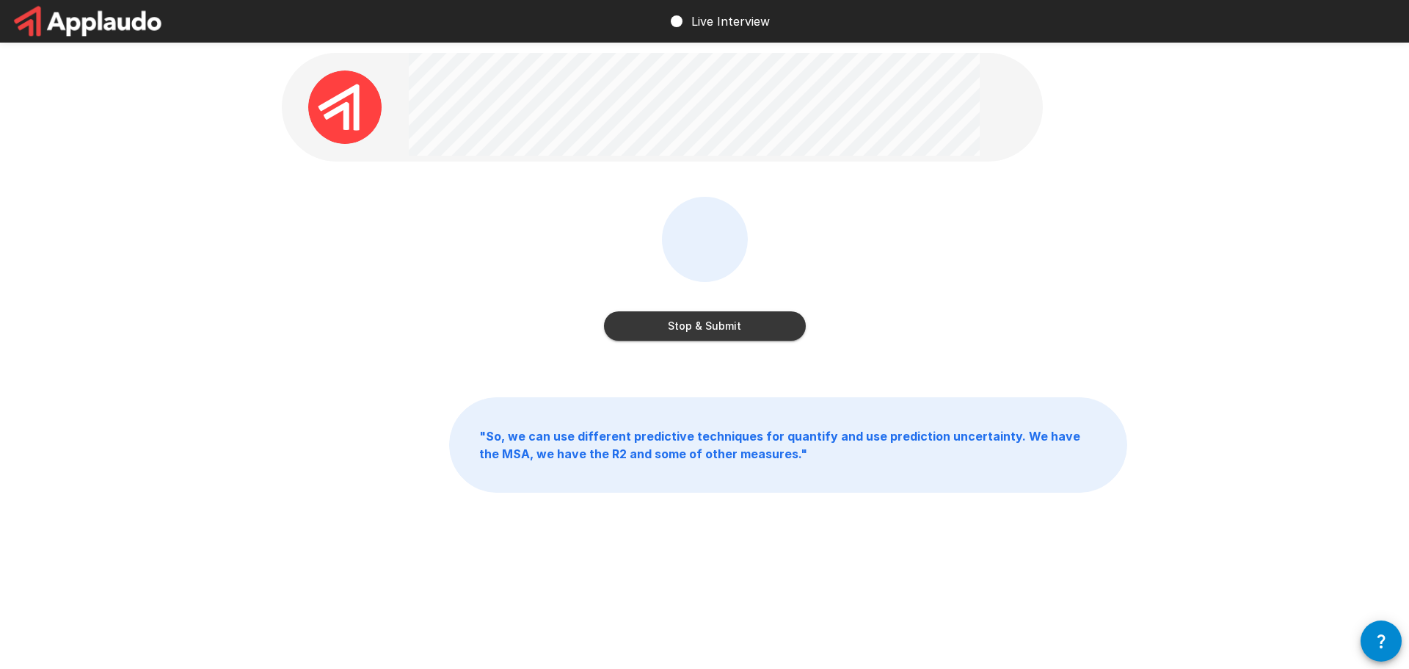
click at [694, 325] on button "Stop & Submit" at bounding box center [705, 325] width 202 height 29
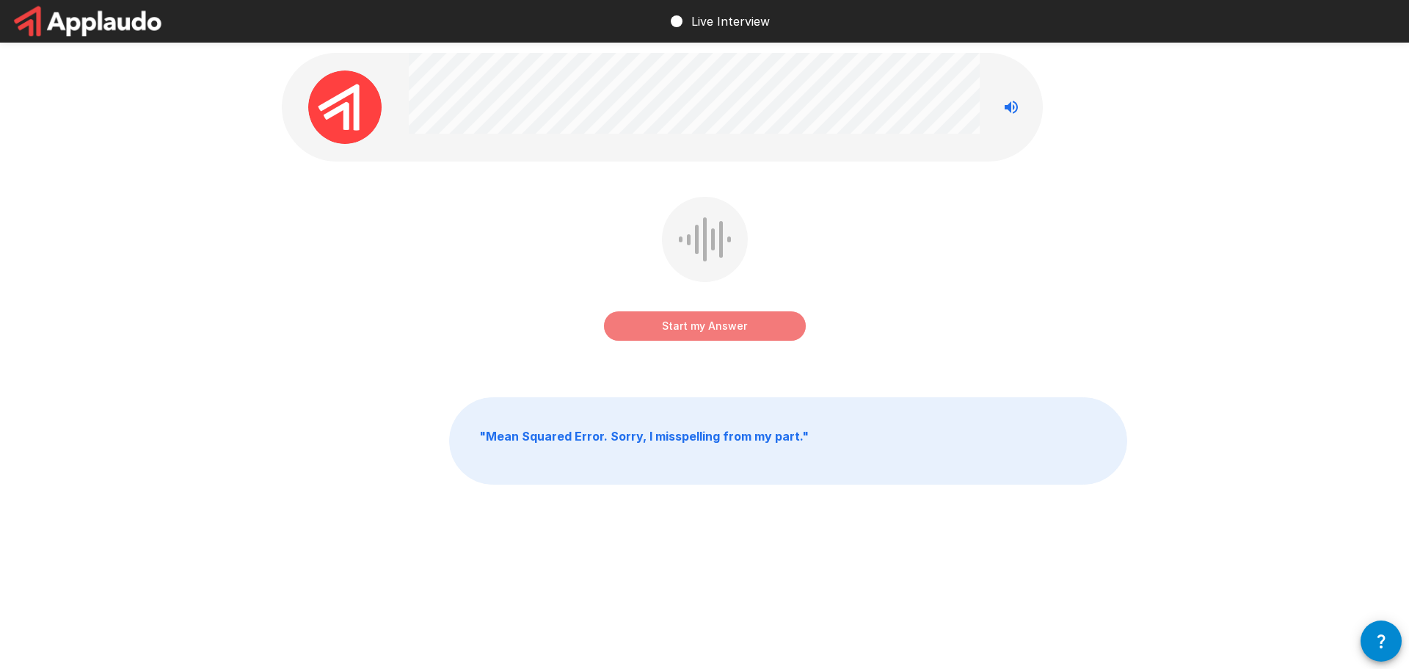
click at [694, 325] on button "Start my Answer" at bounding box center [705, 325] width 202 height 29
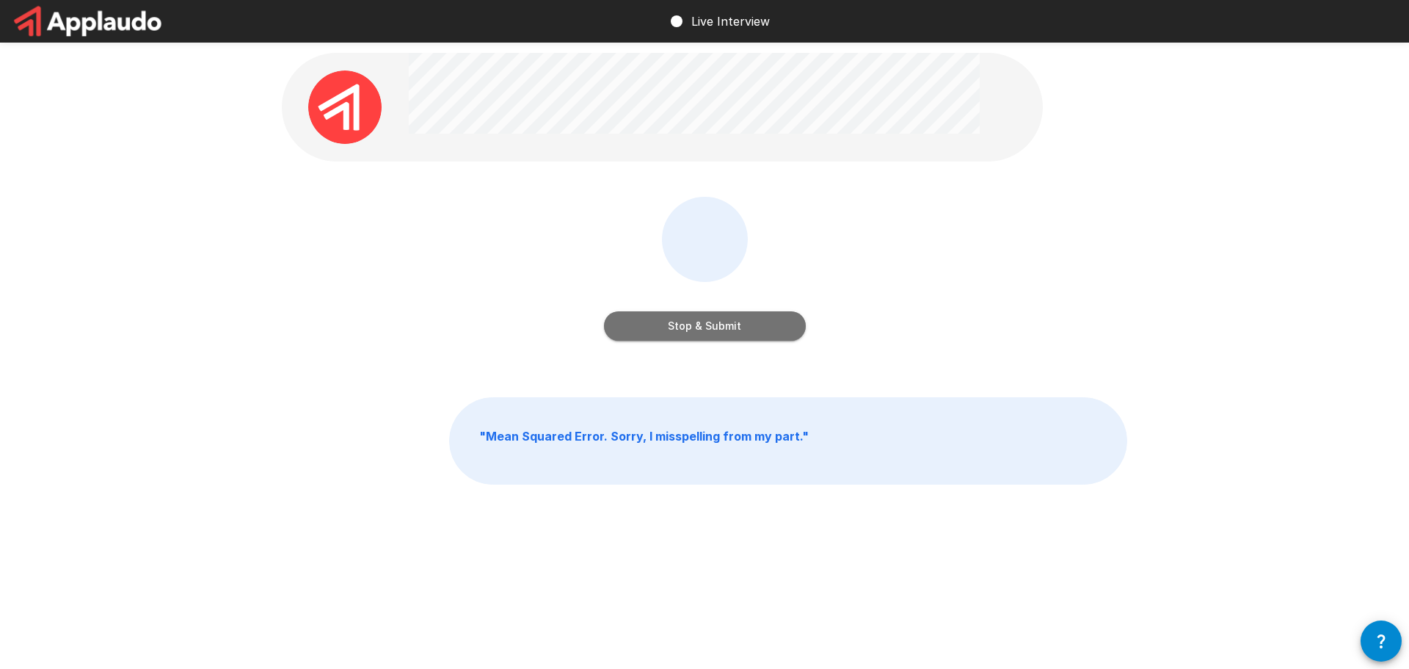
click at [644, 336] on button "Stop & Submit" at bounding box center [705, 325] width 202 height 29
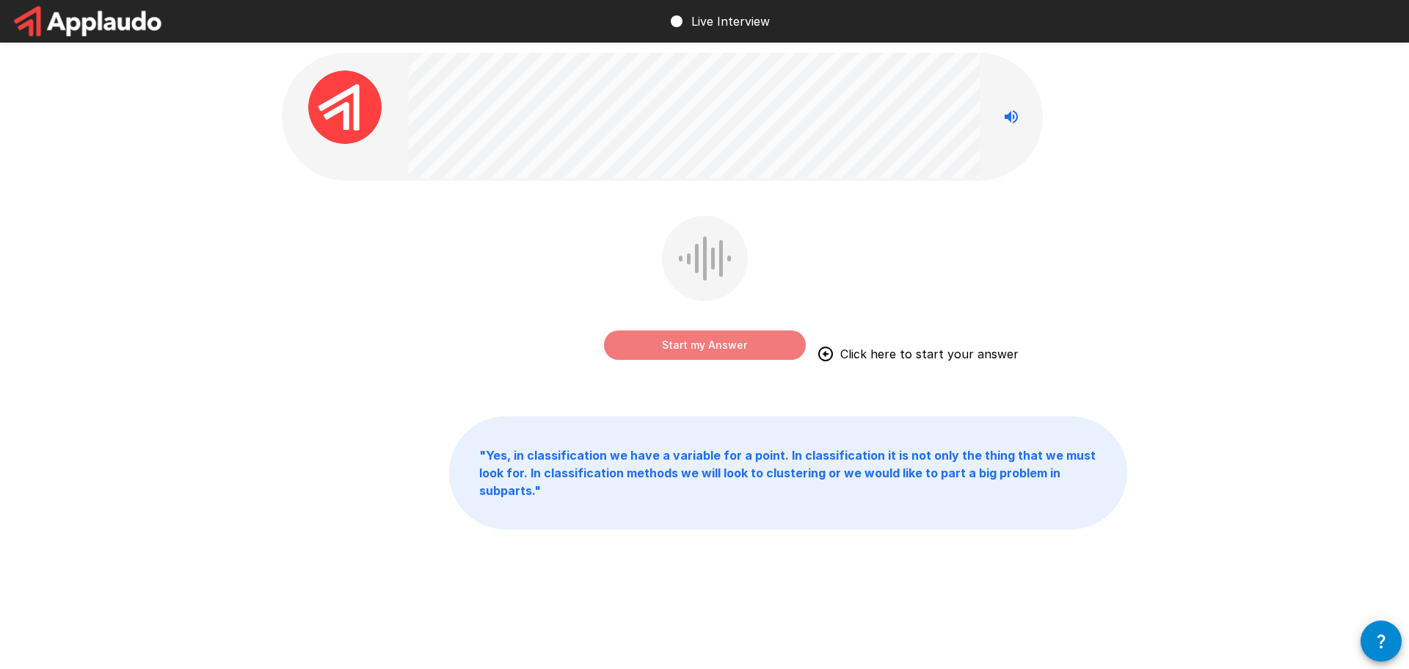
click at [708, 343] on button "Start my Answer" at bounding box center [705, 344] width 202 height 29
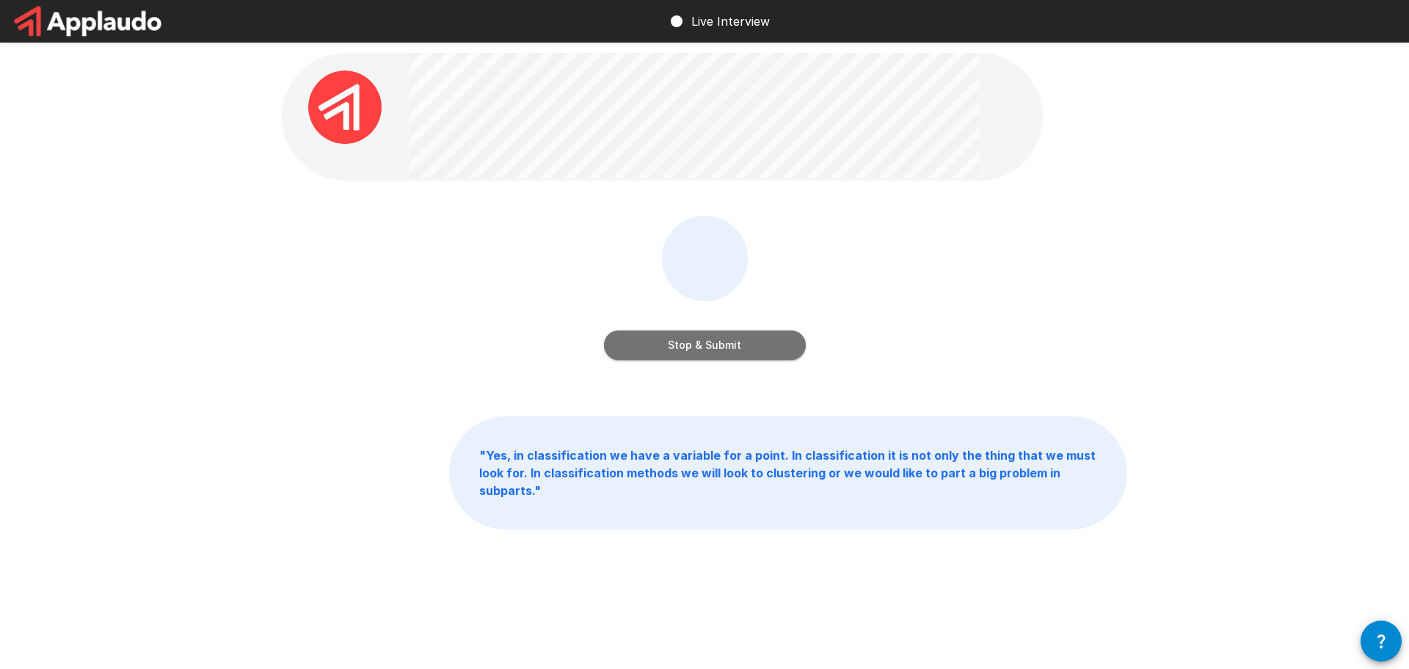
click at [708, 343] on button "Stop & Submit" at bounding box center [705, 344] width 202 height 29
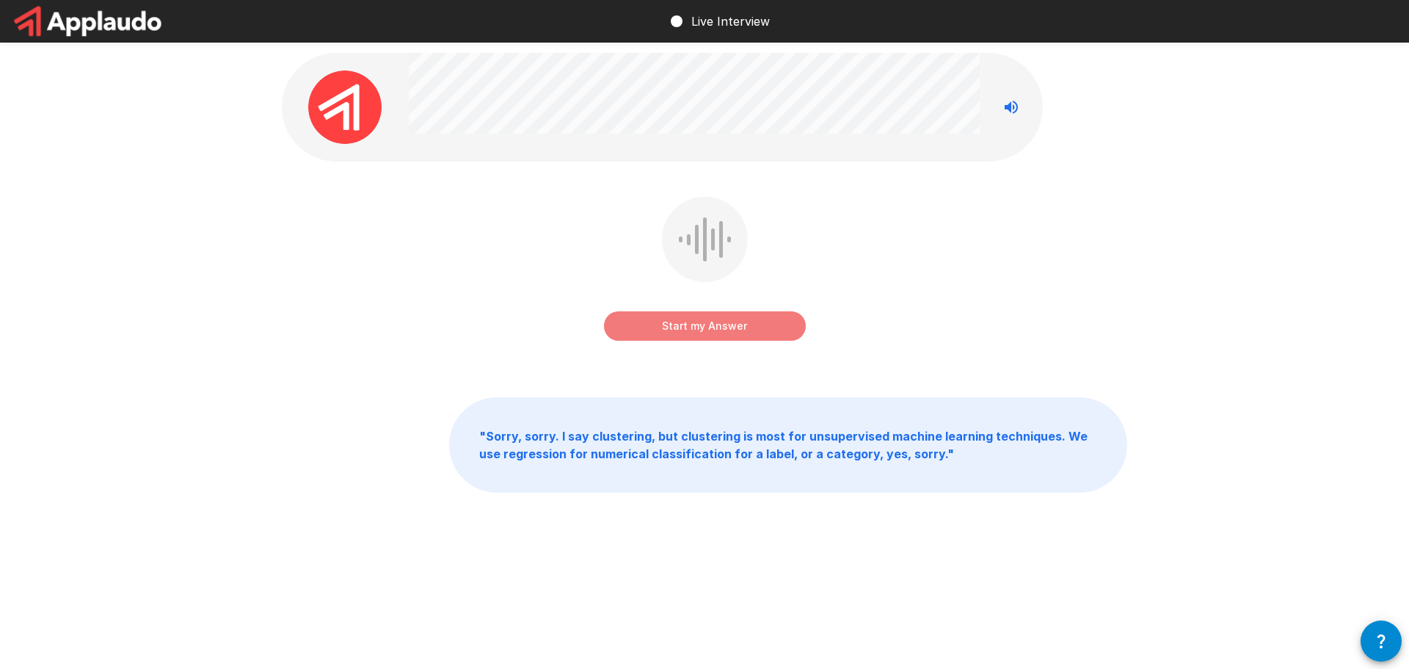
click at [657, 331] on button "Start my Answer" at bounding box center [705, 325] width 202 height 29
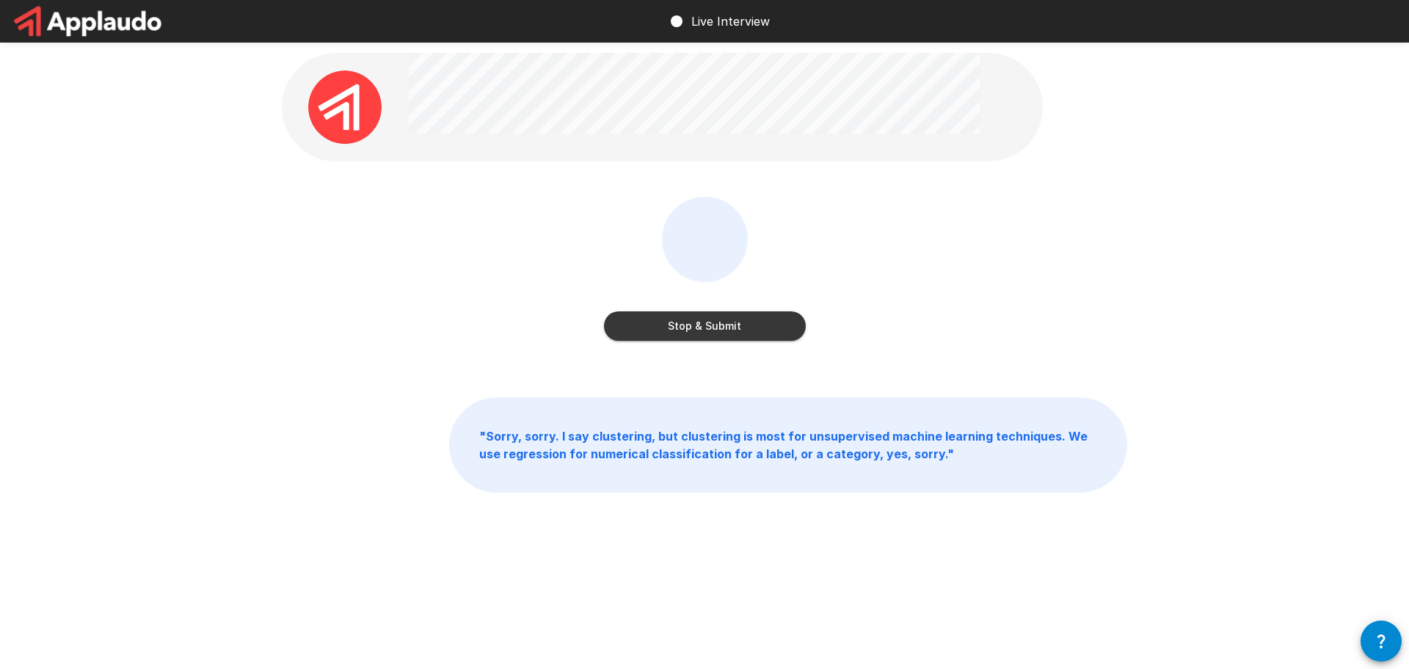
click at [632, 332] on button "Stop & Submit" at bounding box center [705, 325] width 202 height 29
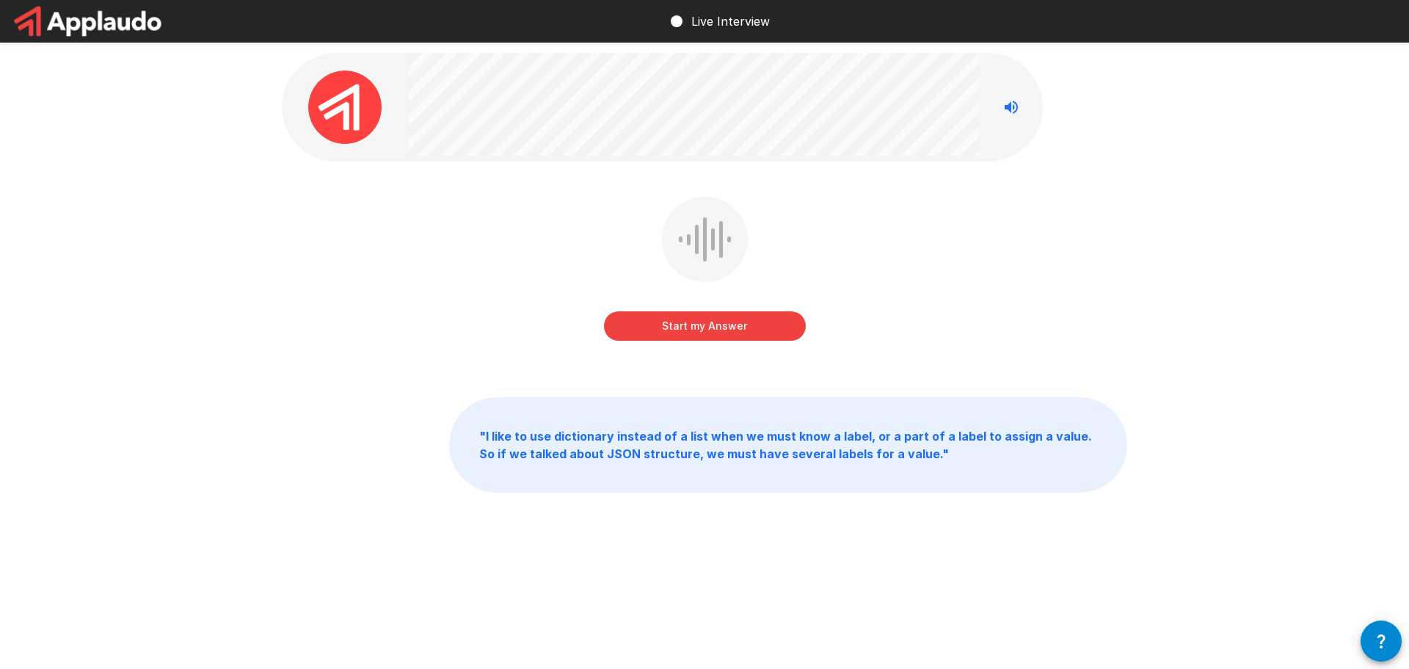
click at [651, 329] on button "Start my Answer" at bounding box center [705, 325] width 202 height 29
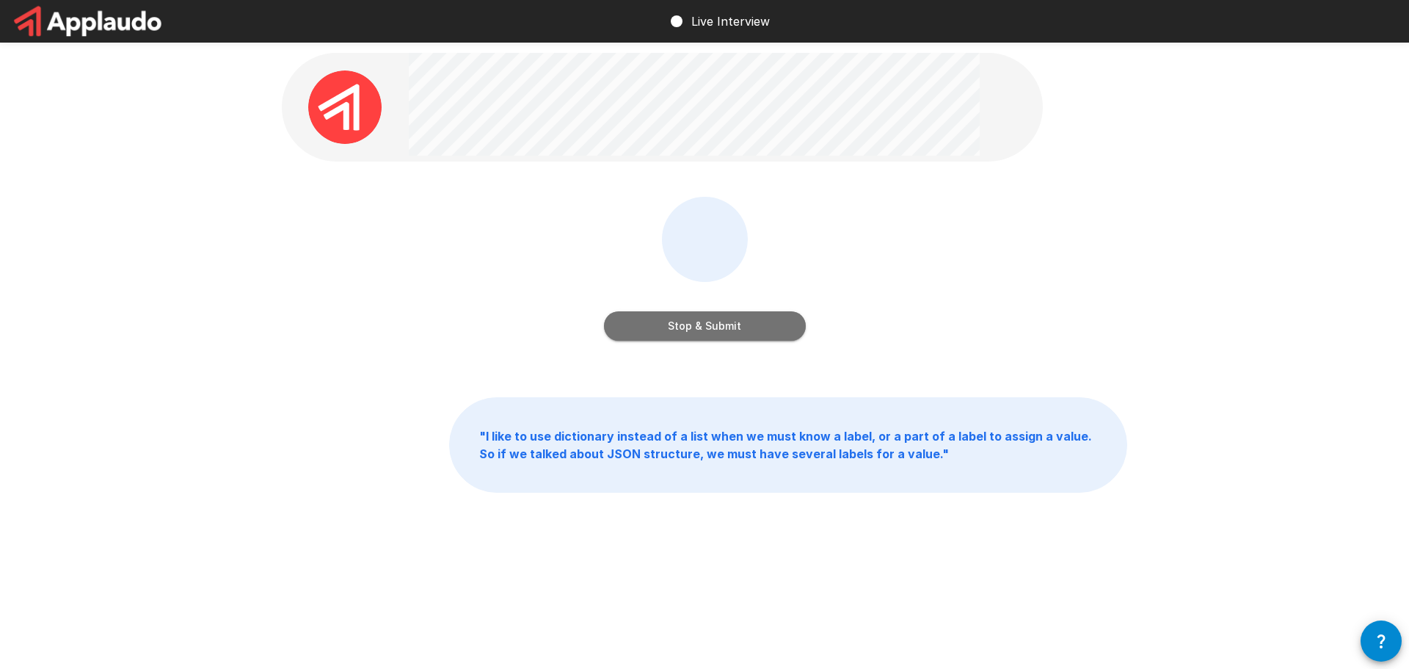
click at [666, 329] on button "Stop & Submit" at bounding box center [705, 325] width 202 height 29
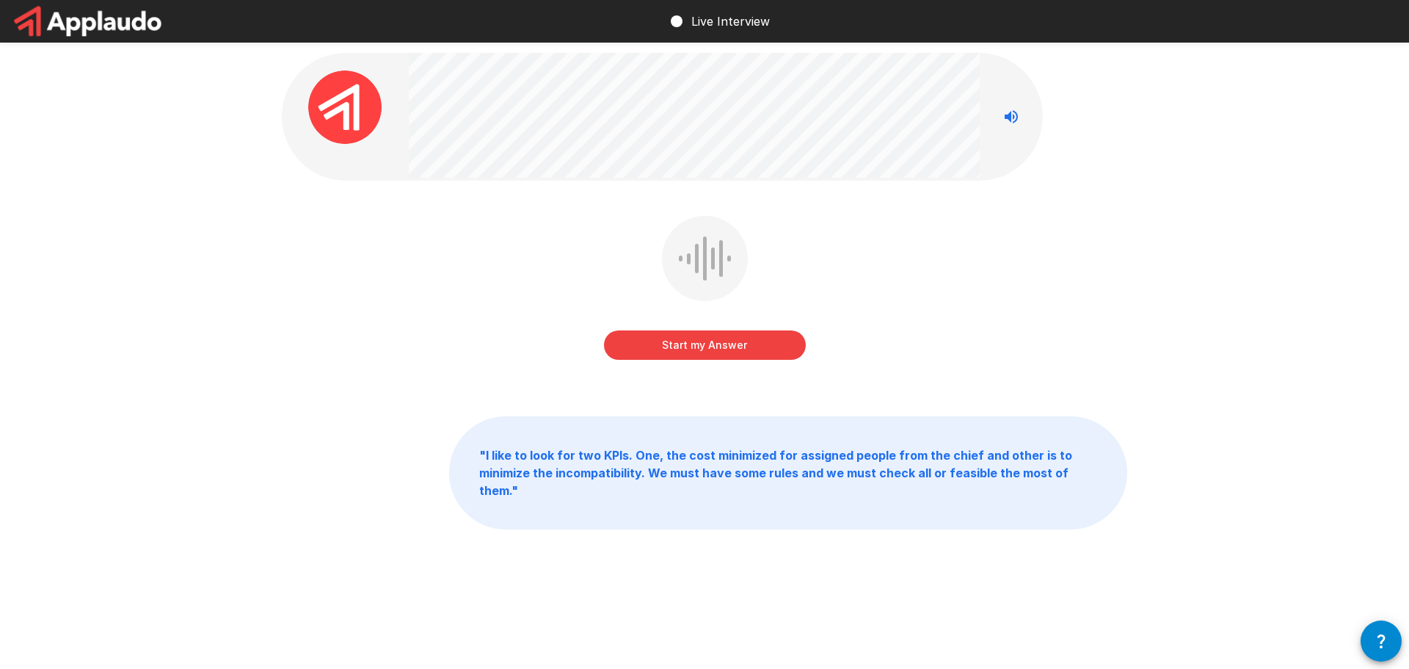
click at [704, 339] on button "Start my Answer" at bounding box center [705, 344] width 202 height 29
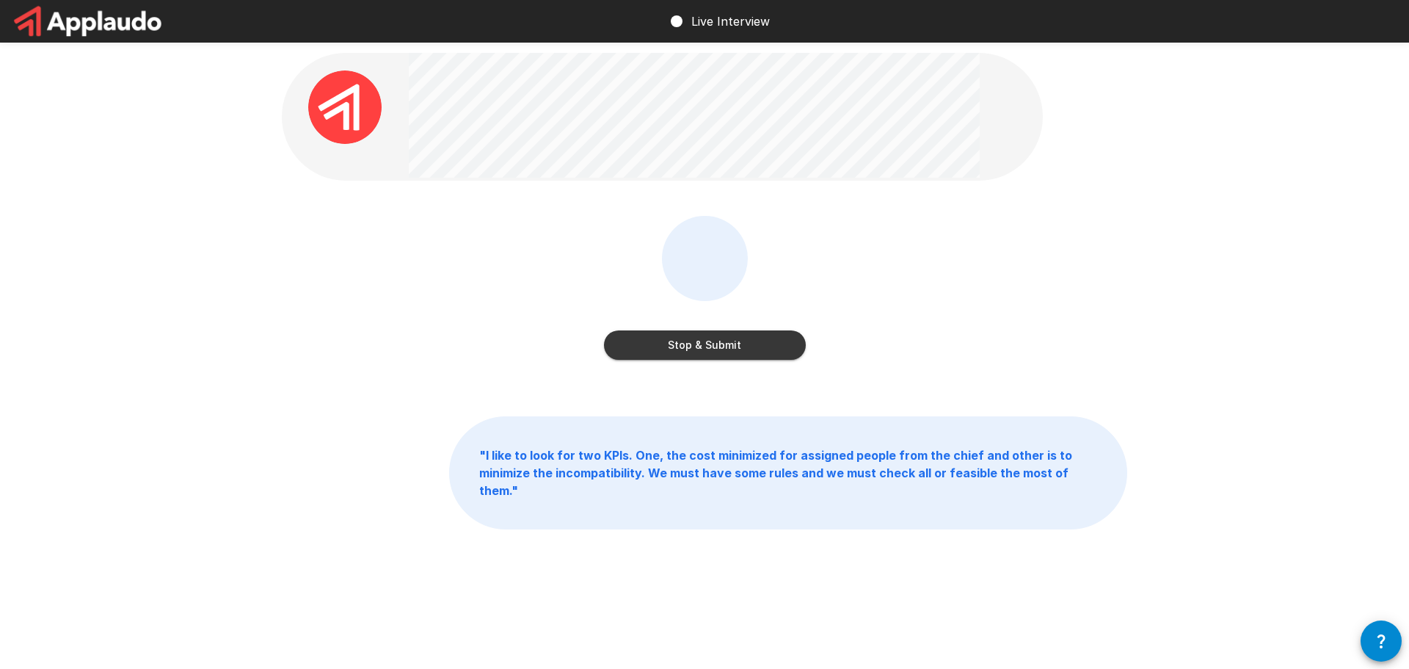
click at [685, 349] on button "Stop & Submit" at bounding box center [705, 344] width 202 height 29
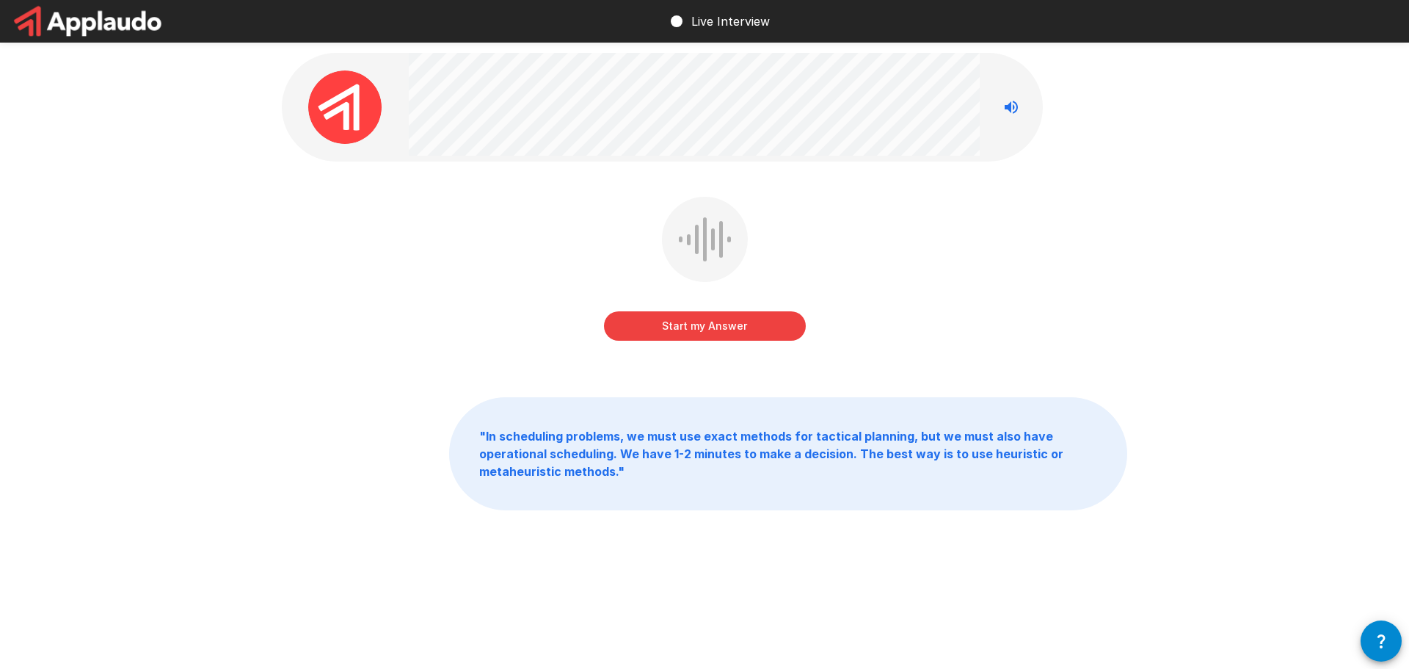
click at [669, 325] on button "Start my Answer" at bounding box center [705, 325] width 202 height 29
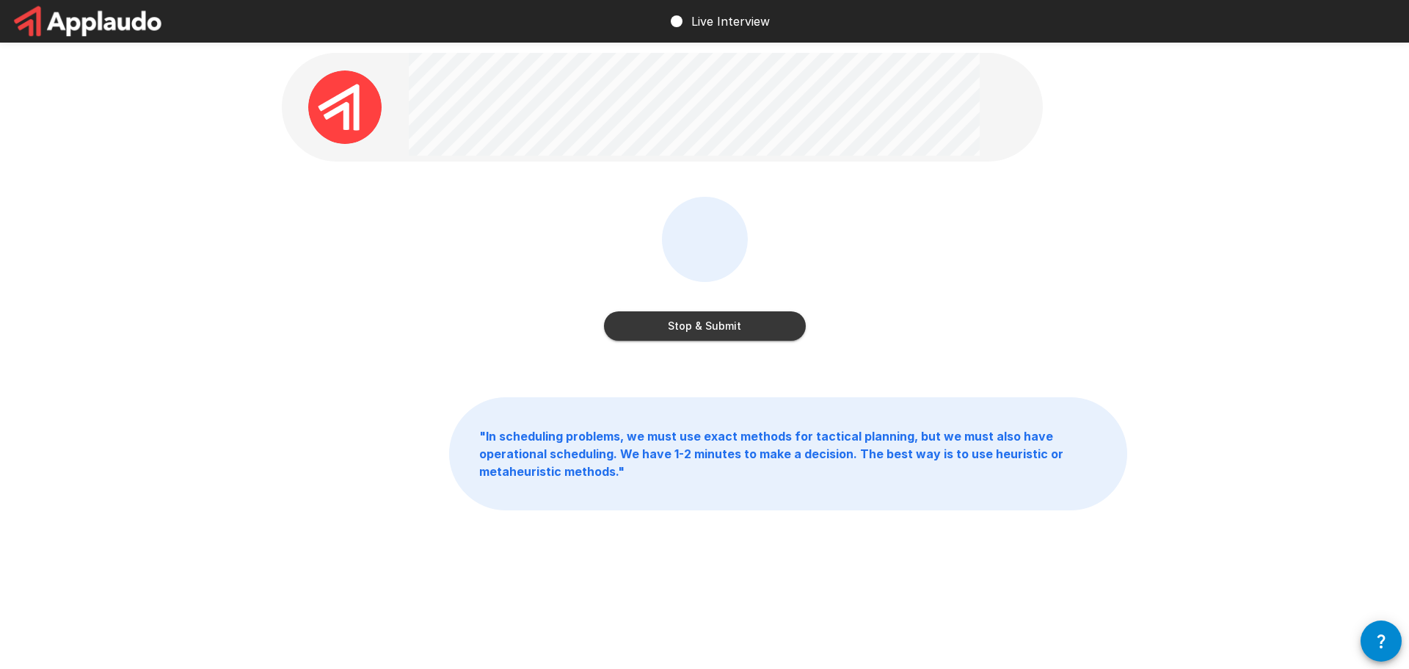
click at [669, 321] on button "Stop & Submit" at bounding box center [705, 325] width 202 height 29
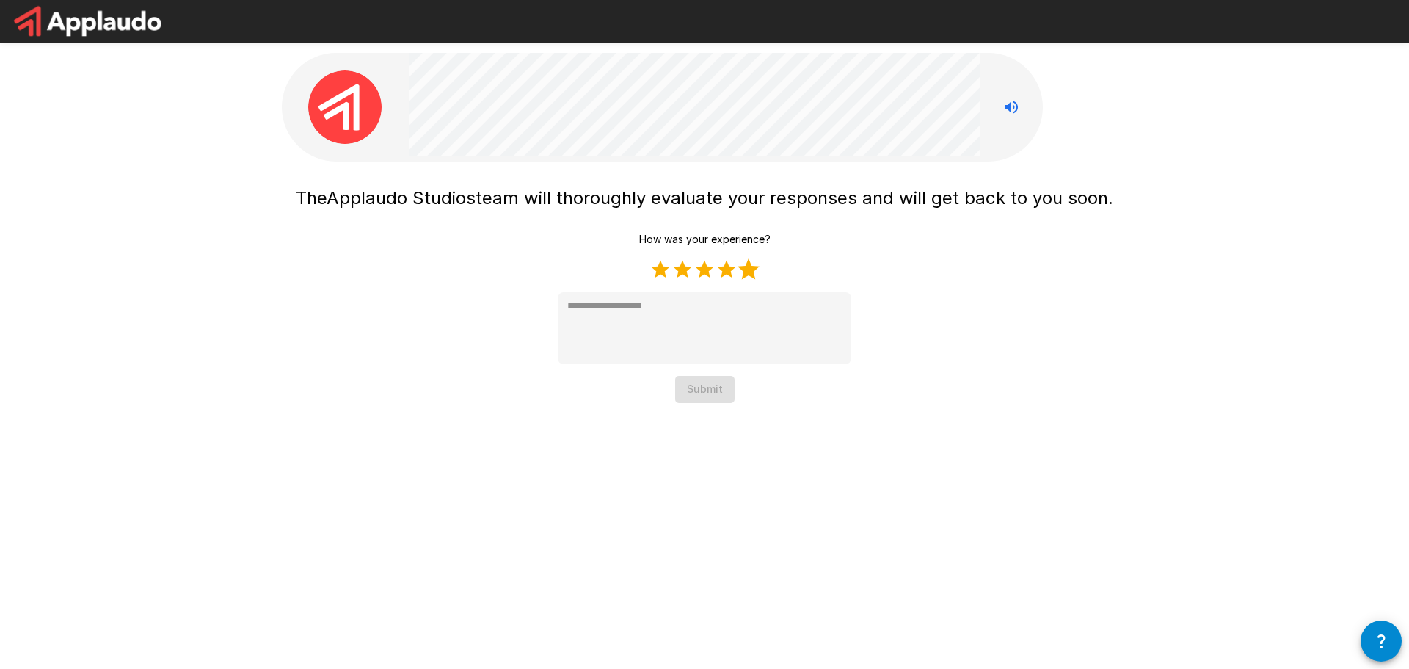
click at [742, 274] on label "5 Stars" at bounding box center [748, 269] width 22 height 22
type textarea "*"
click at [704, 398] on button "Submit" at bounding box center [704, 389] width 59 height 27
